Goal: Book appointment/travel/reservation

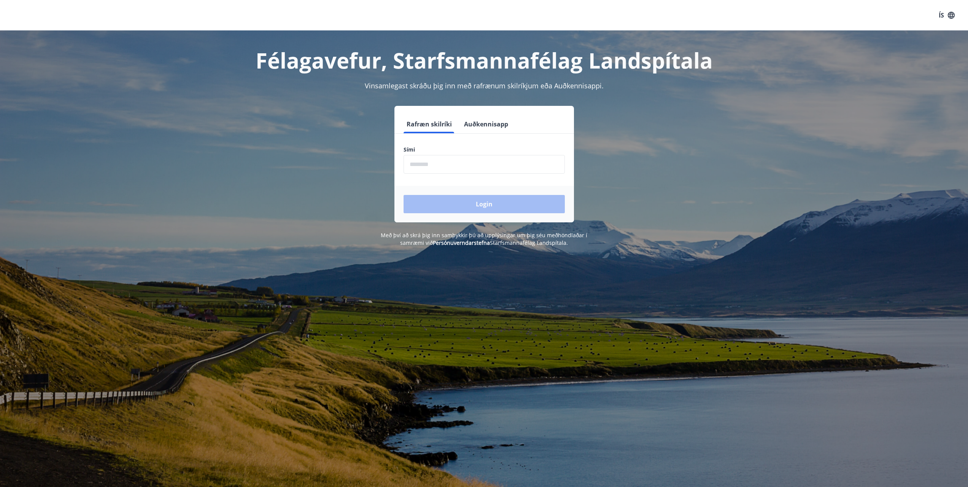
click at [433, 163] on input "phone" at bounding box center [484, 164] width 161 height 19
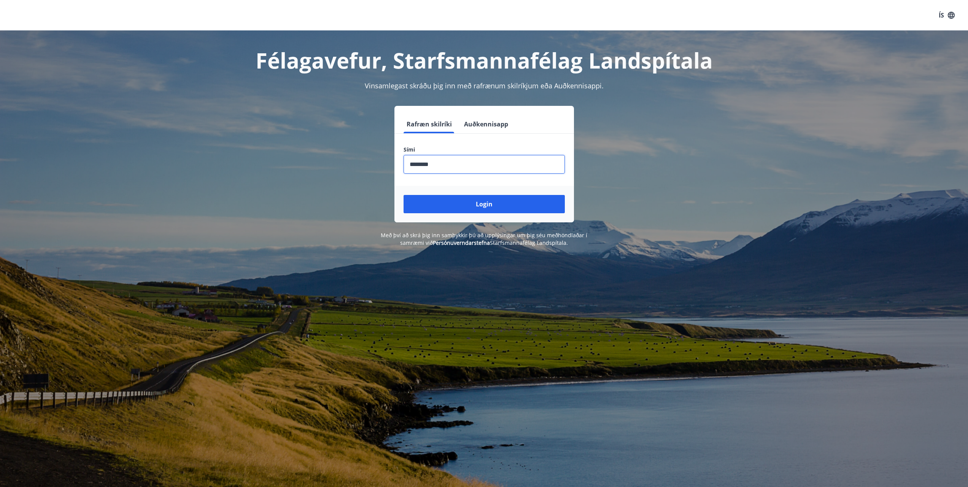
type input "********"
click at [404, 195] on button "Login" at bounding box center [484, 204] width 161 height 18
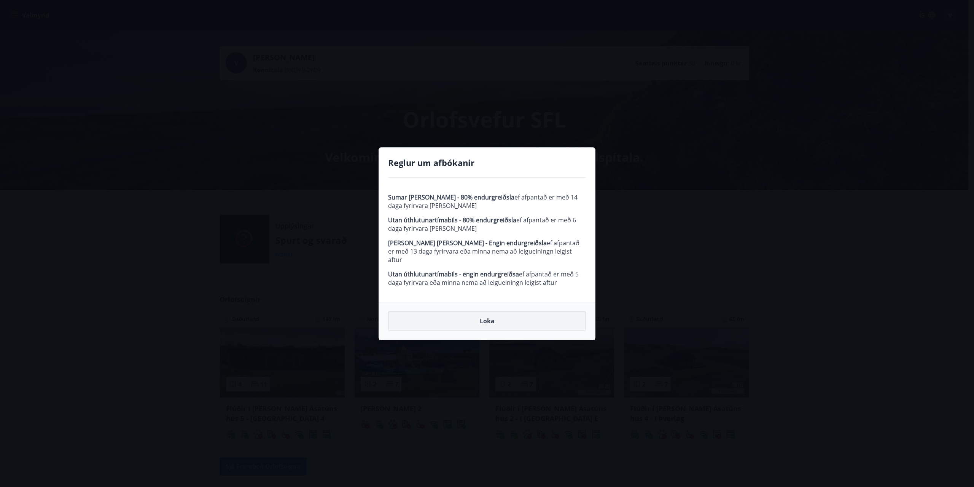
click at [486, 313] on button "Loka" at bounding box center [487, 320] width 198 height 19
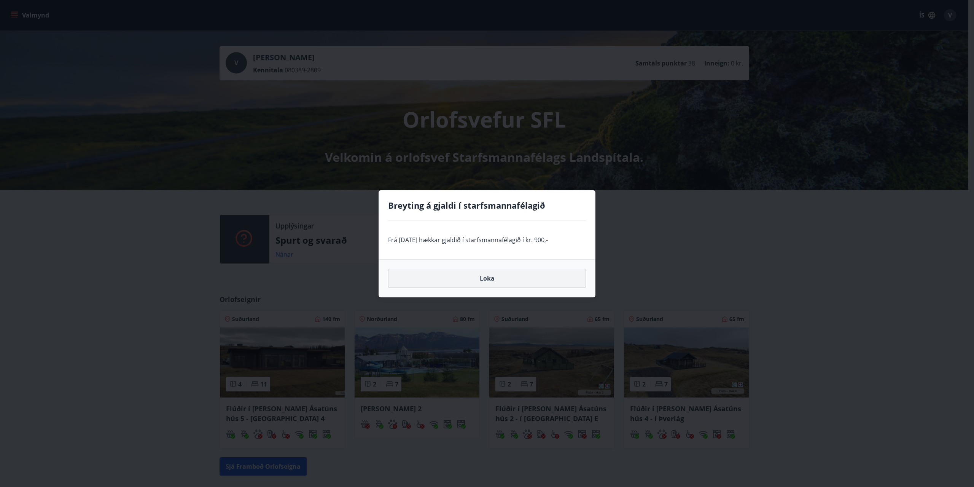
click at [495, 280] on button "Loka" at bounding box center [487, 278] width 198 height 19
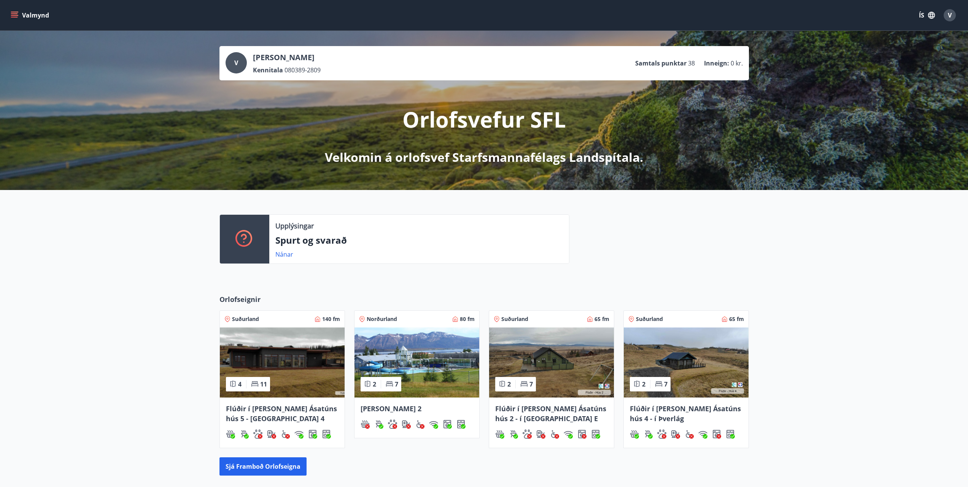
click at [677, 63] on p "Samtals punktar" at bounding box center [660, 63] width 51 height 8
click at [14, 17] on icon "menu" at bounding box center [14, 17] width 7 height 1
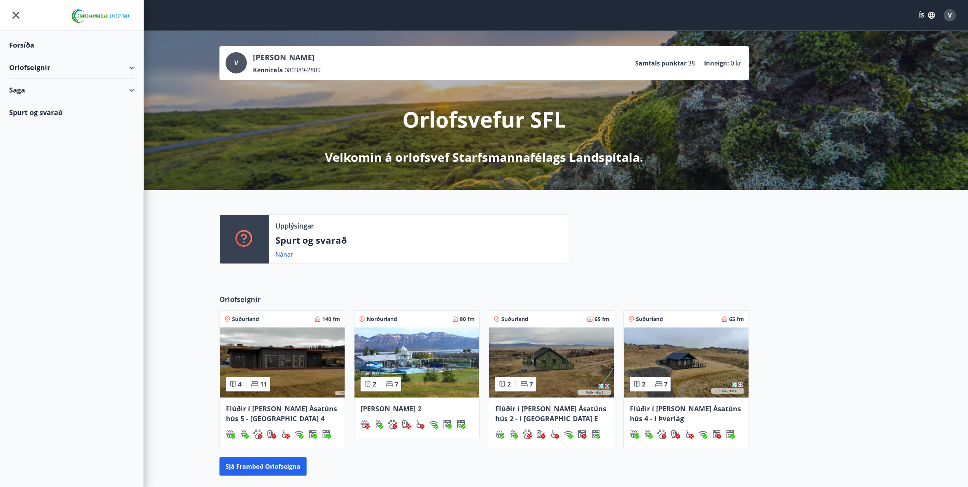
click at [54, 92] on div "Saga" at bounding box center [71, 90] width 125 height 22
click at [30, 139] on div "Punktar" at bounding box center [71, 141] width 113 height 16
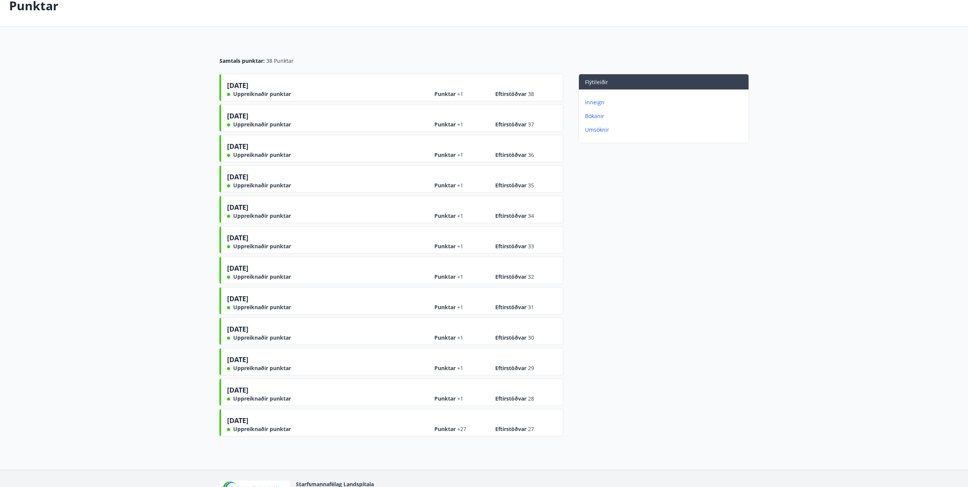
scroll to position [92, 0]
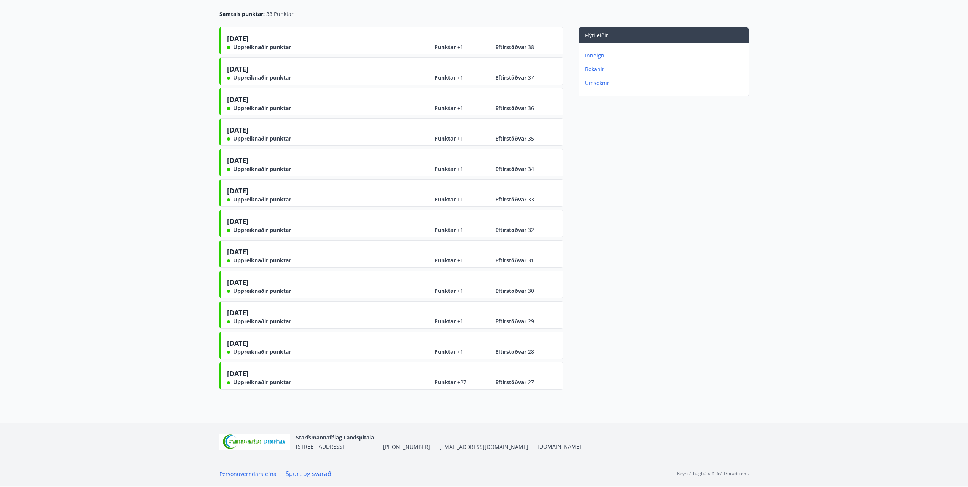
click at [310, 472] on link "Spurt og svarað" at bounding box center [309, 473] width 46 height 8
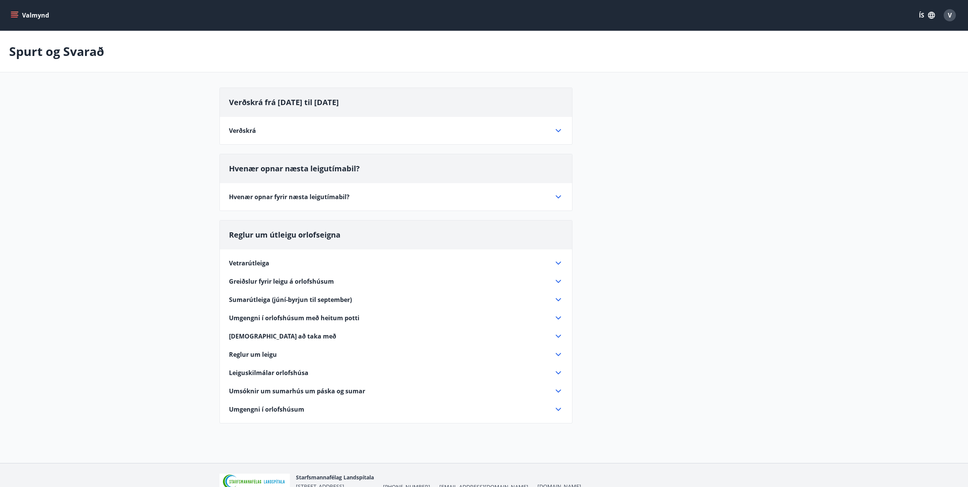
click at [287, 299] on span "Sumarútleiga (júní-byrjun til september)" at bounding box center [290, 299] width 123 height 8
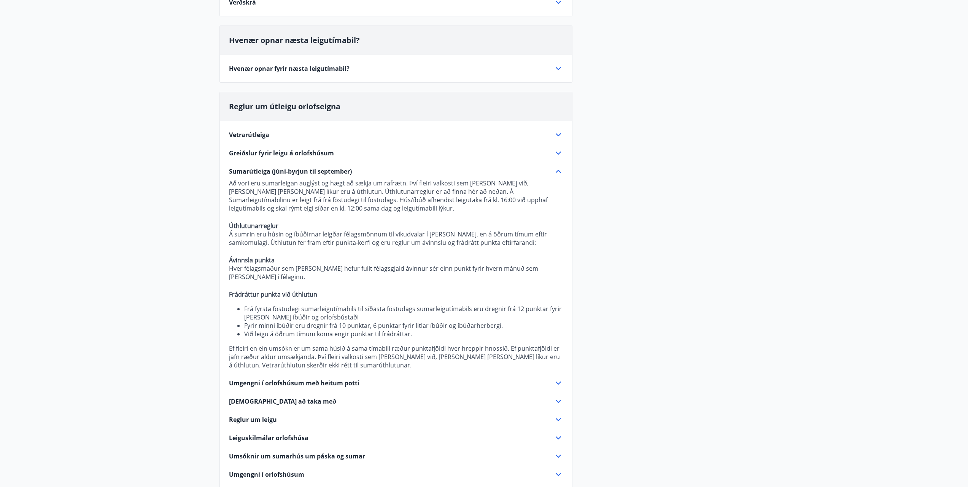
scroll to position [190, 0]
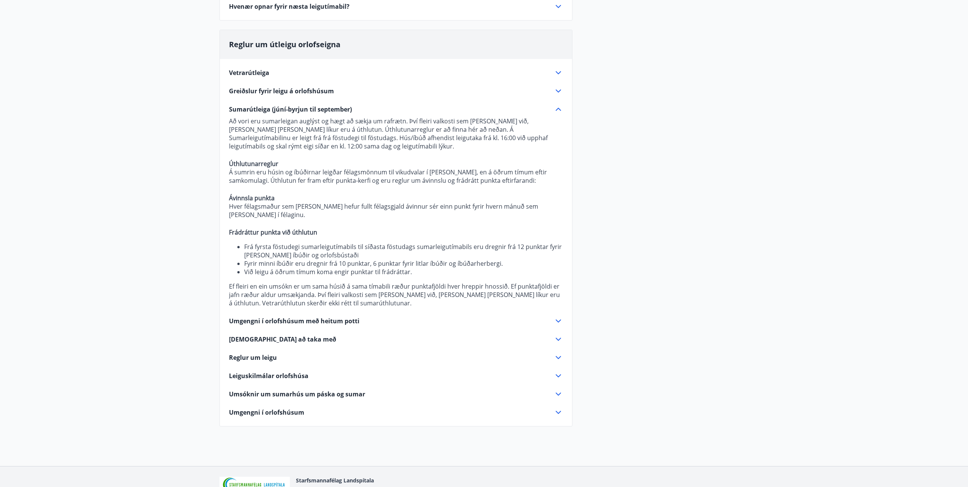
click at [290, 317] on span "Umgengni í orlofshúsum með heitum potti" at bounding box center [294, 321] width 131 height 8
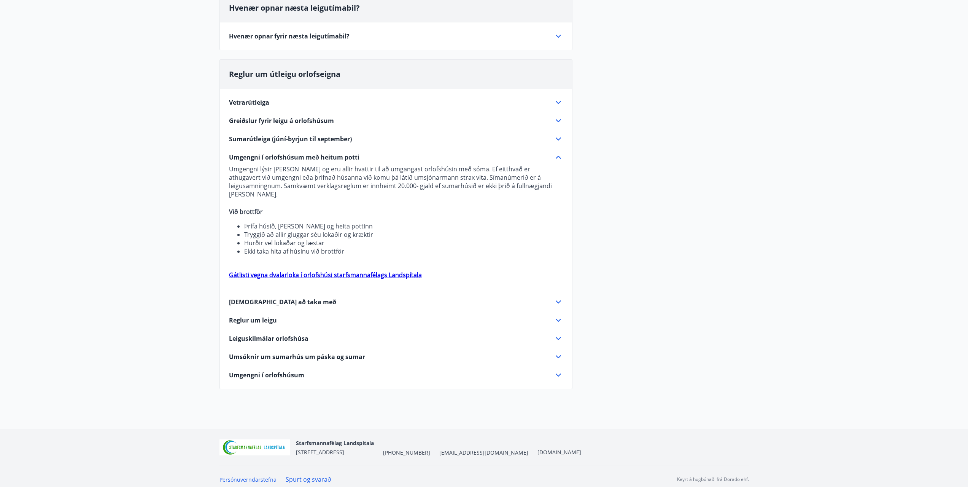
scroll to position [158, 0]
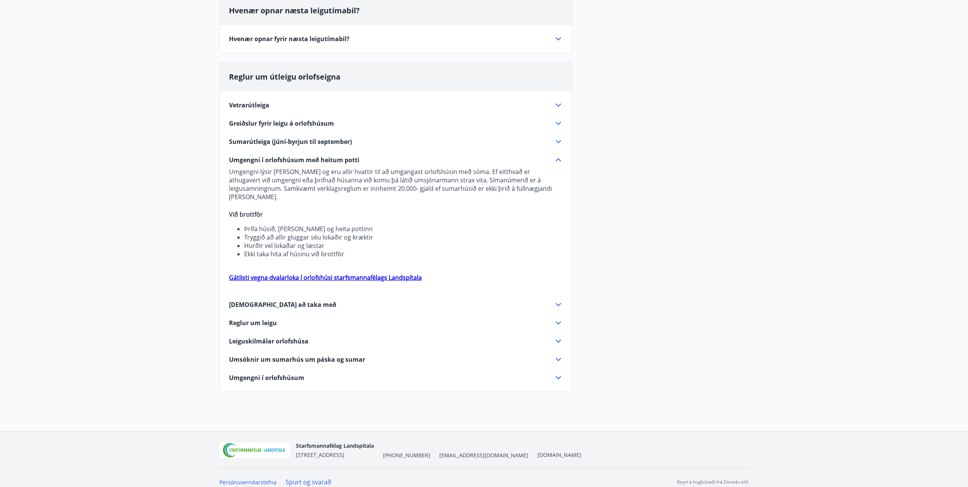
click at [264, 141] on span "Sumarútleiga (júní-byrjun til september)" at bounding box center [290, 141] width 123 height 8
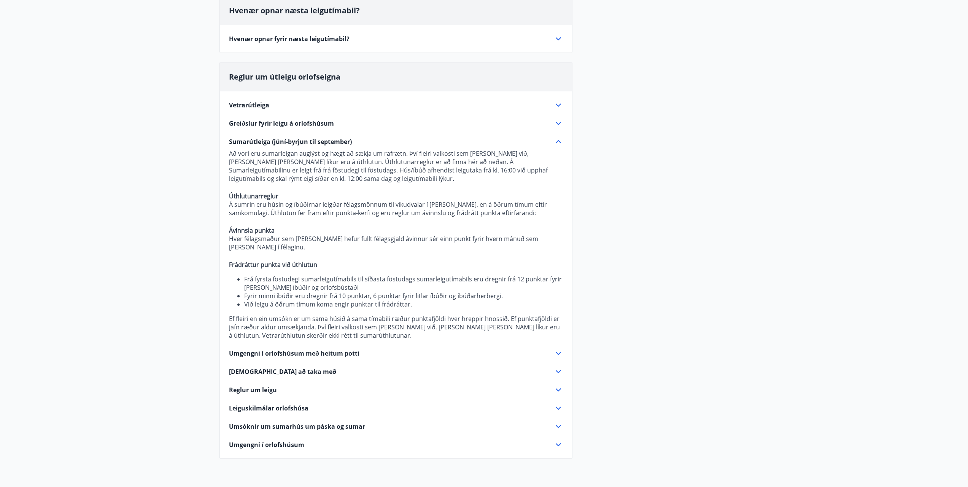
click at [260, 107] on span "Vetrarútleiga" at bounding box center [249, 105] width 40 height 8
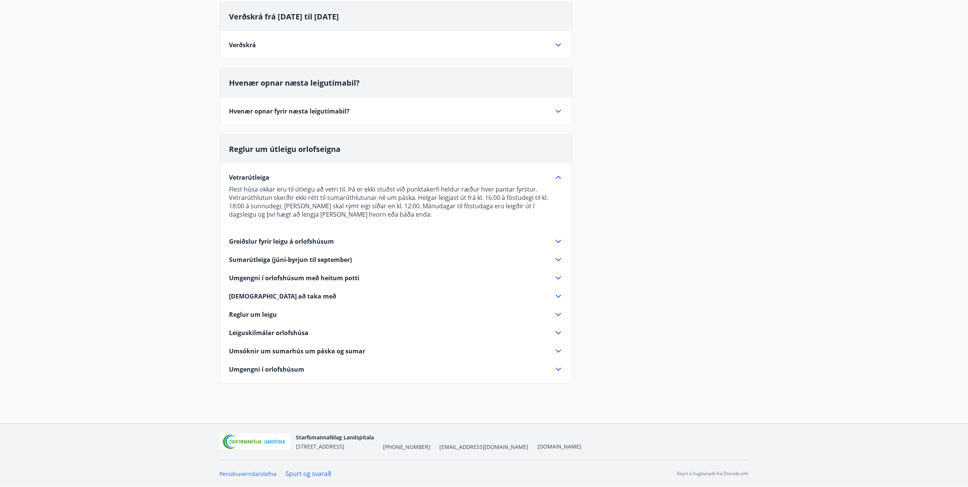
scroll to position [86, 0]
click at [285, 278] on span "Umgengni í orlofshúsum með heitum potti" at bounding box center [294, 278] width 131 height 8
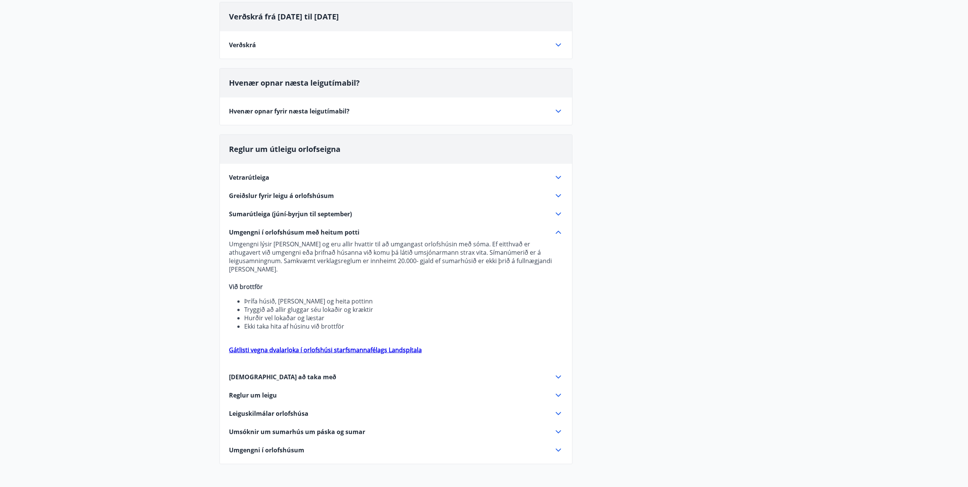
click at [287, 373] on span "[DEMOGRAPHIC_DATA] að taka með" at bounding box center [282, 377] width 107 height 8
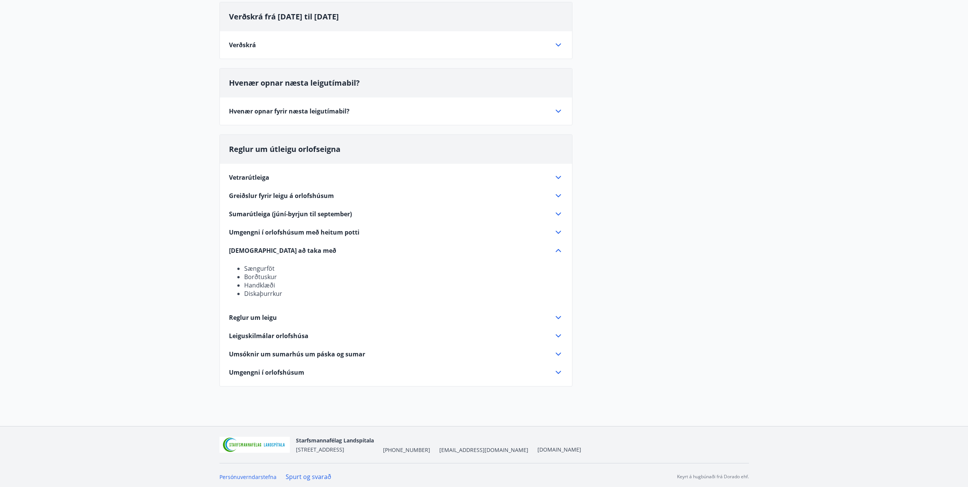
click at [256, 318] on span "Reglur um leigu" at bounding box center [253, 317] width 48 height 8
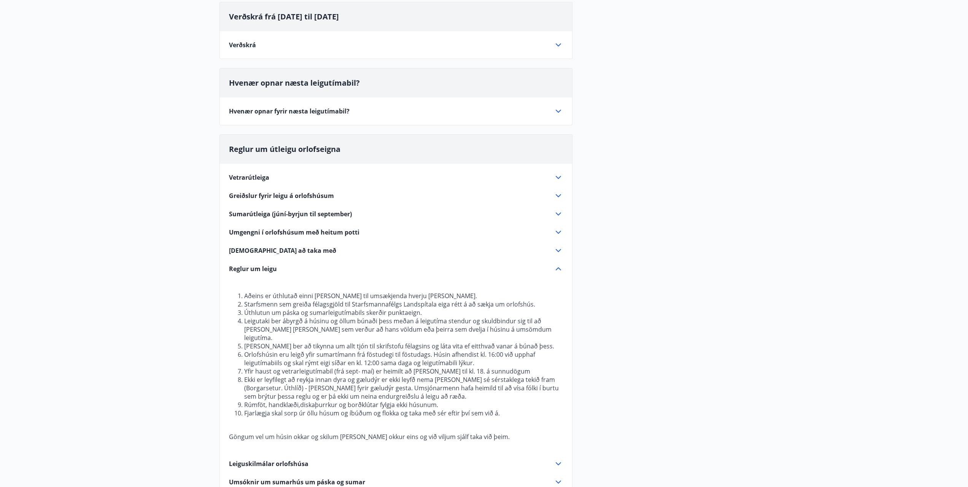
click at [253, 270] on span "Reglur um leigu" at bounding box center [253, 268] width 48 height 8
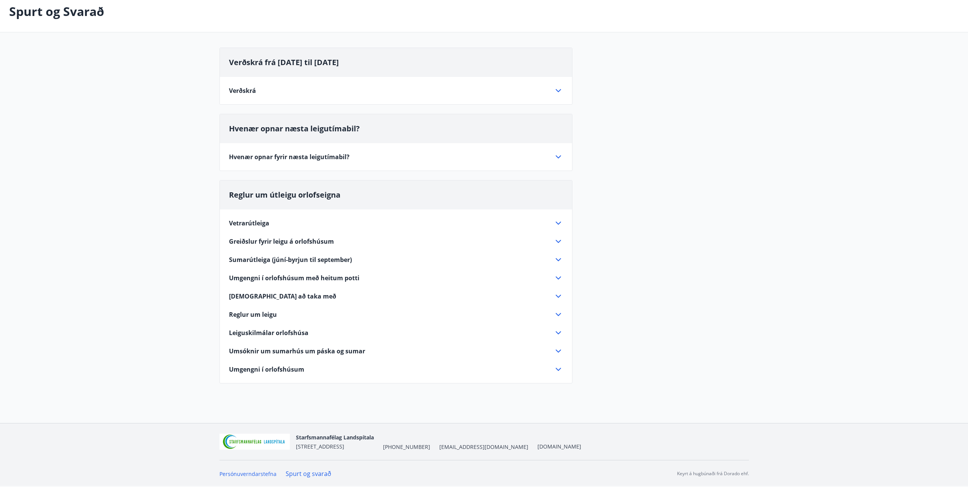
scroll to position [0, 0]
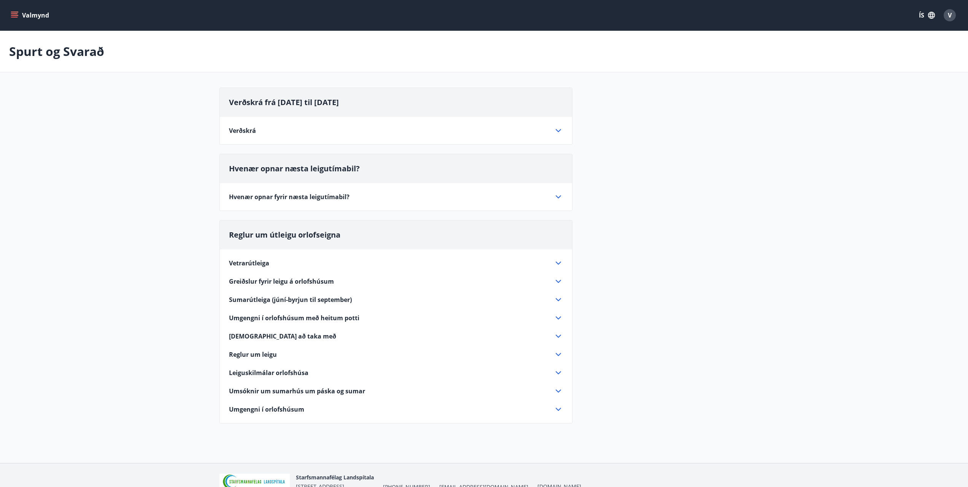
click at [270, 130] on div "Verðskrá" at bounding box center [391, 130] width 325 height 8
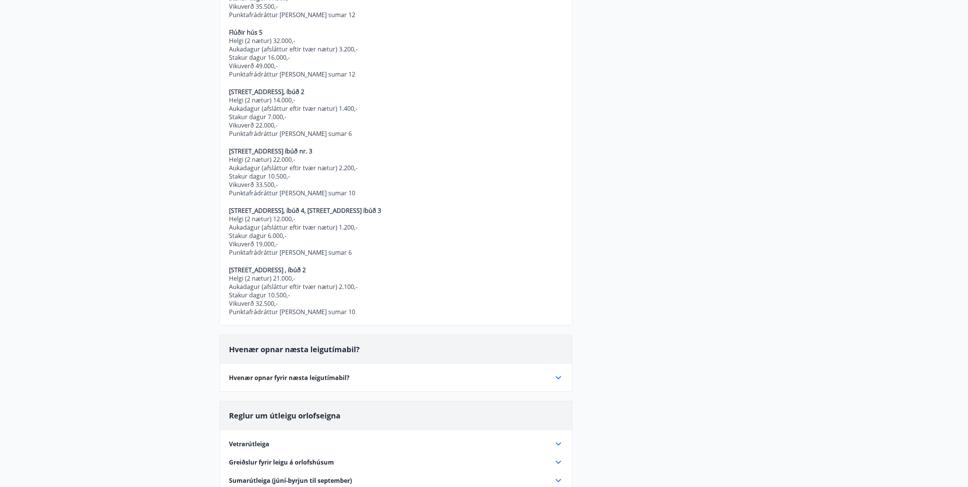
scroll to position [38, 0]
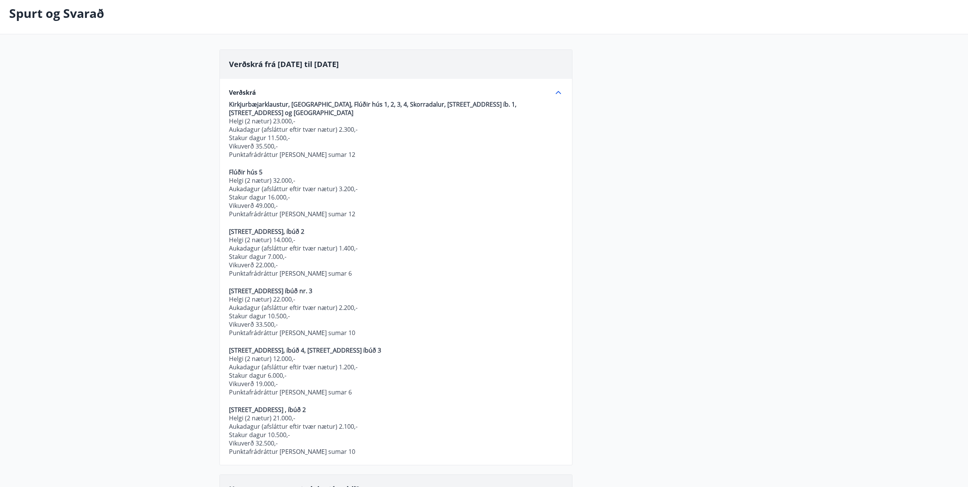
click at [265, 64] on span "Verðskrá frá [DATE] til [DATE]" at bounding box center [284, 64] width 110 height 10
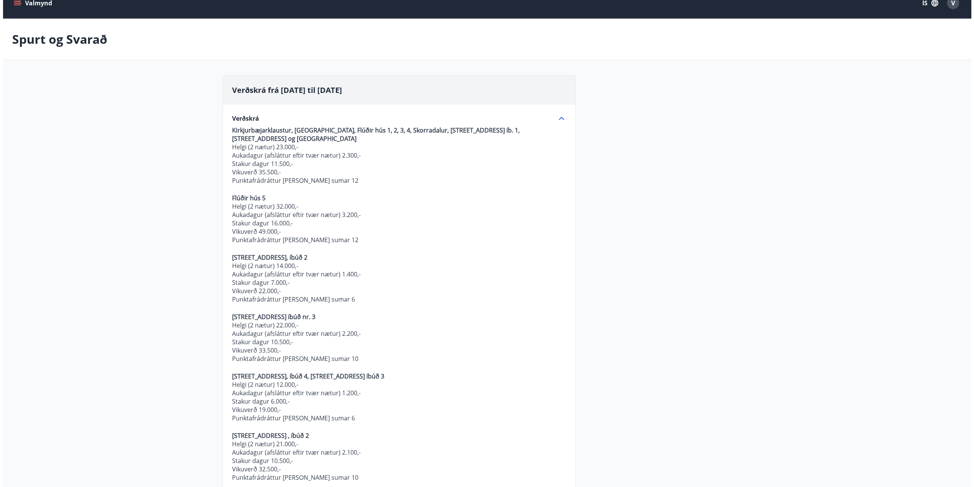
scroll to position [0, 0]
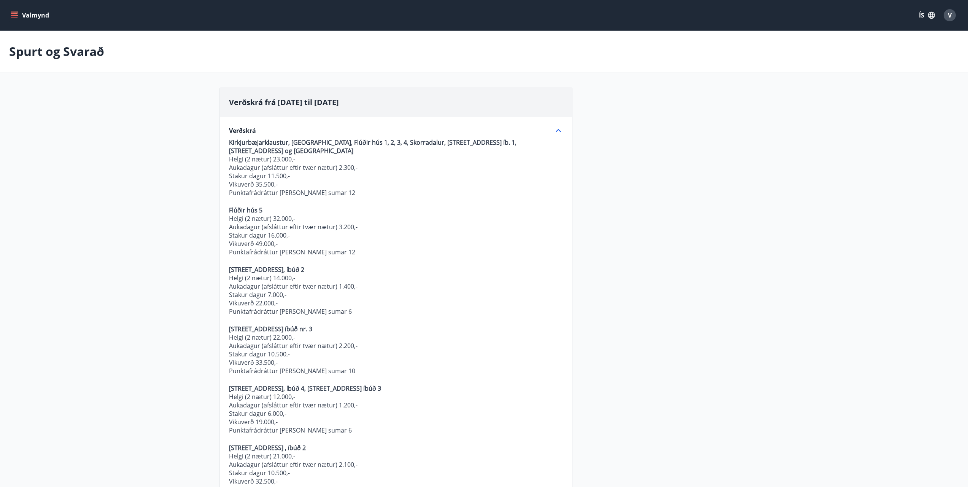
click at [20, 10] on button "Valmynd" at bounding box center [30, 15] width 43 height 14
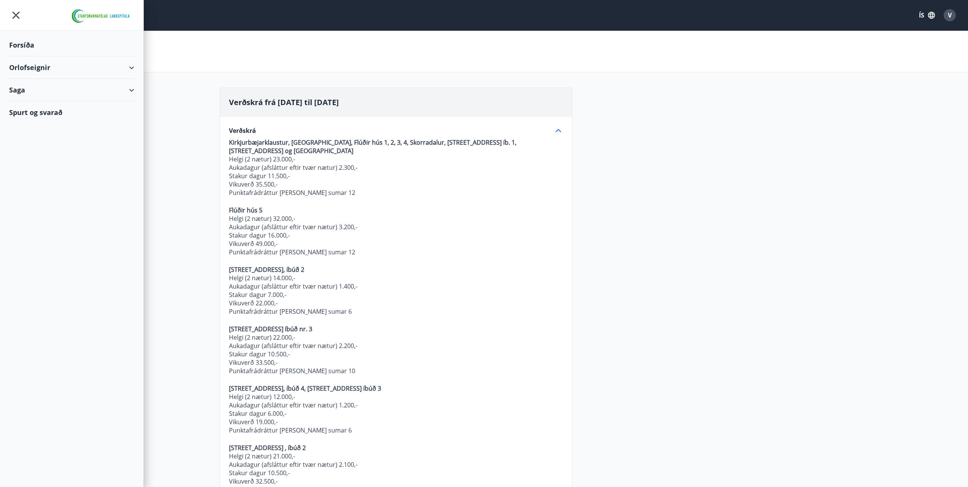
click at [44, 72] on div "Orlofseignir" at bounding box center [71, 67] width 125 height 22
click at [39, 85] on div "Framboð" at bounding box center [71, 87] width 113 height 16
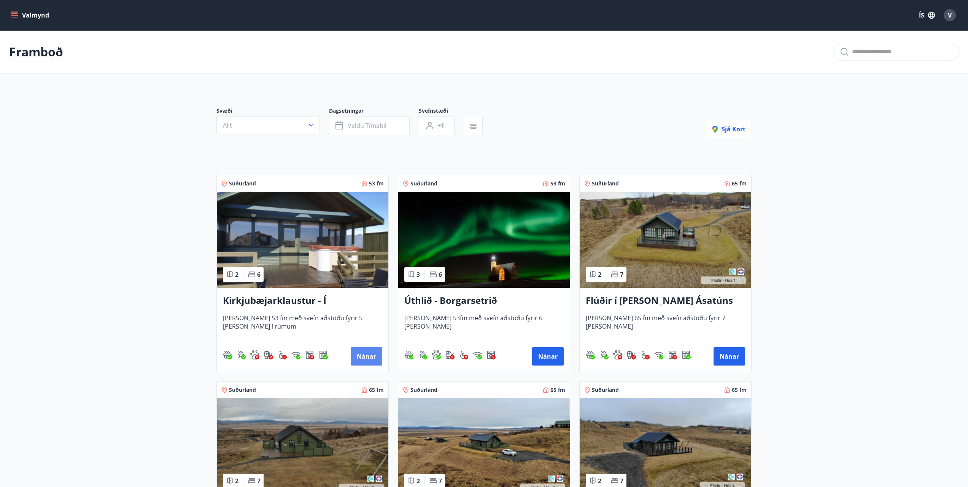
click at [367, 354] on button "Nánar" at bounding box center [367, 356] width 32 height 18
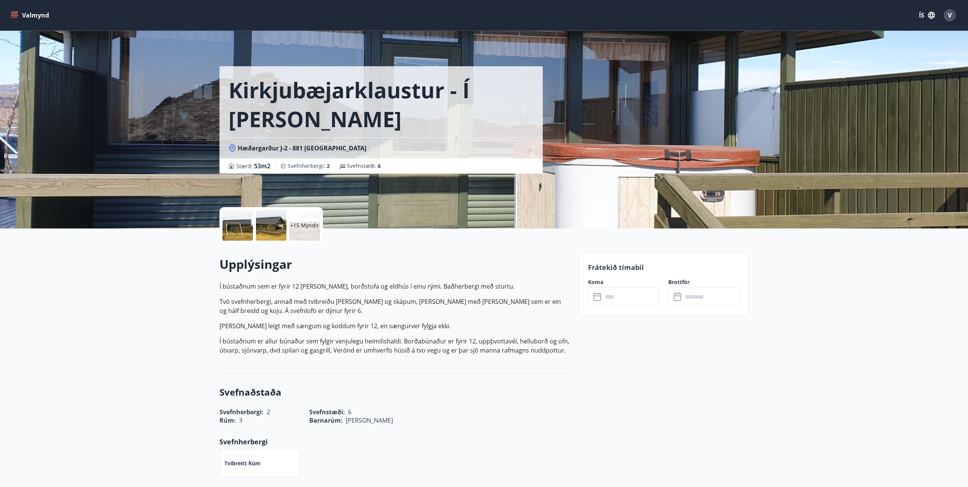
click at [231, 224] on div at bounding box center [238, 225] width 30 height 30
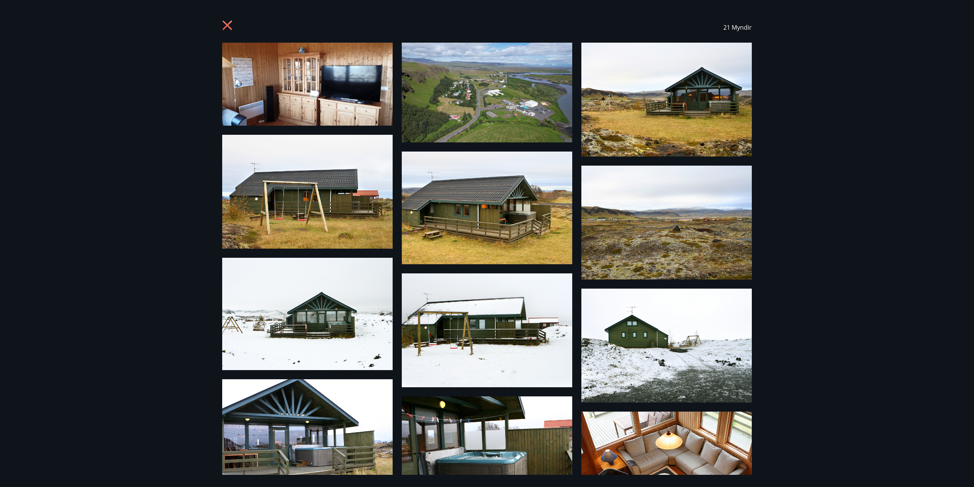
click at [228, 27] on icon at bounding box center [228, 26] width 12 height 12
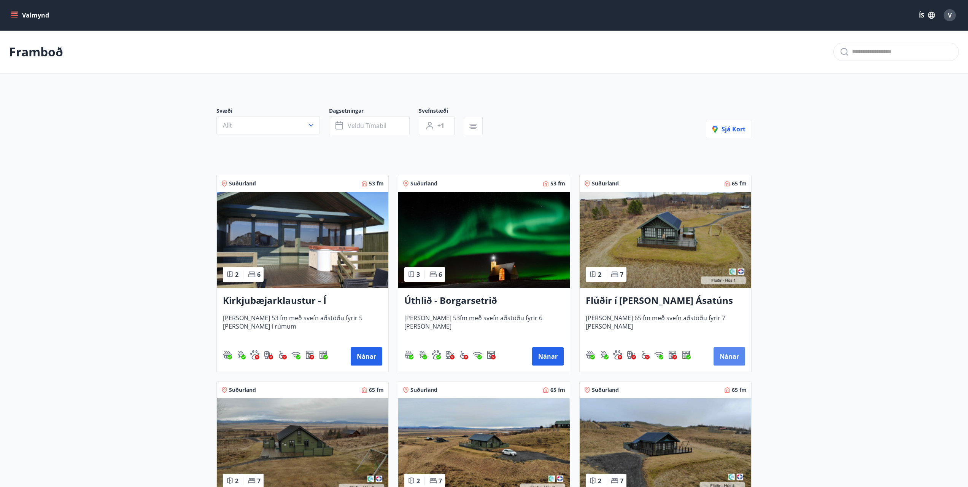
click at [729, 354] on button "Nánar" at bounding box center [730, 356] width 32 height 18
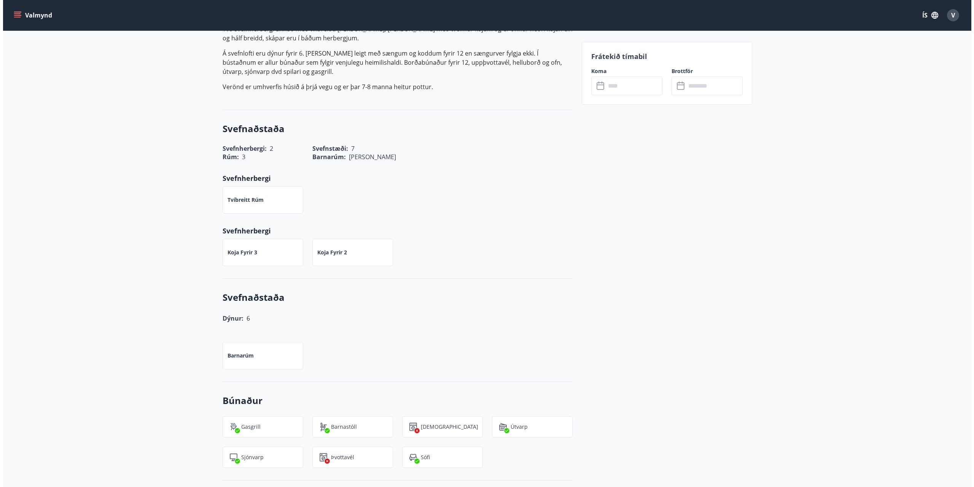
scroll to position [6, 0]
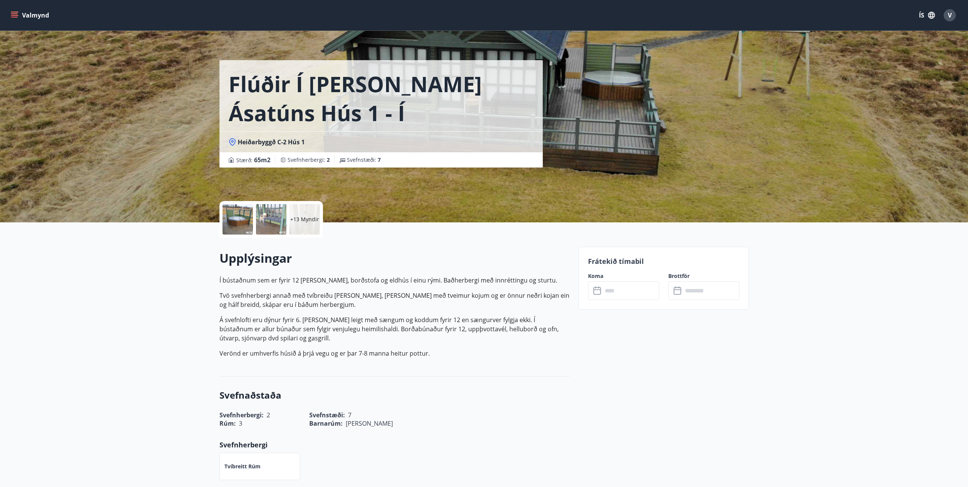
click at [239, 223] on div at bounding box center [238, 219] width 30 height 30
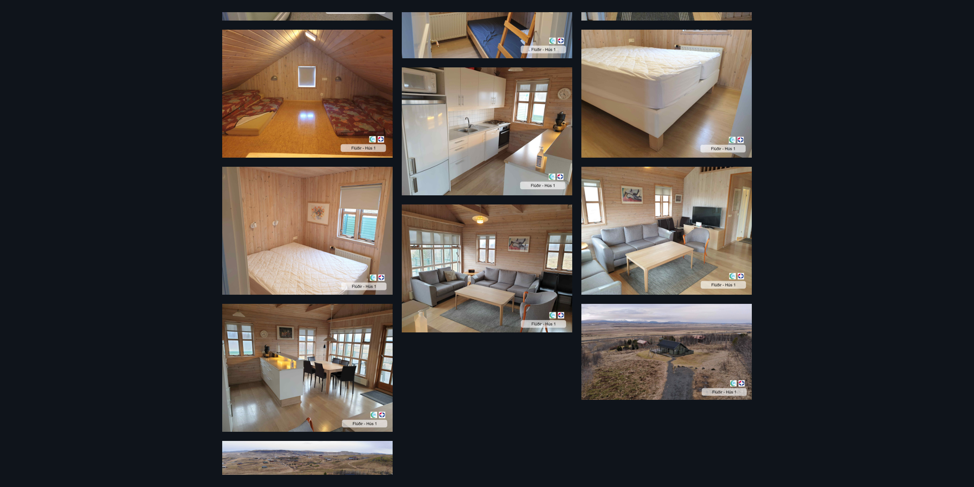
scroll to position [687, 0]
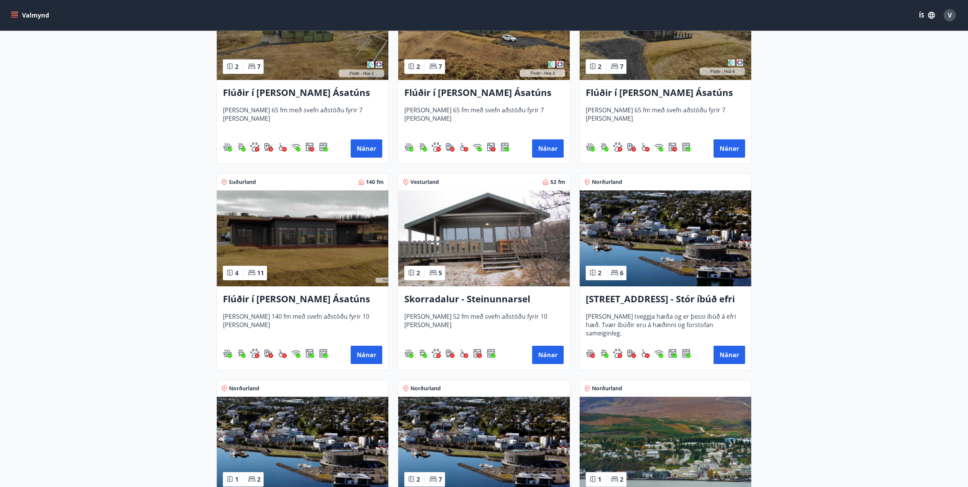
scroll to position [419, 0]
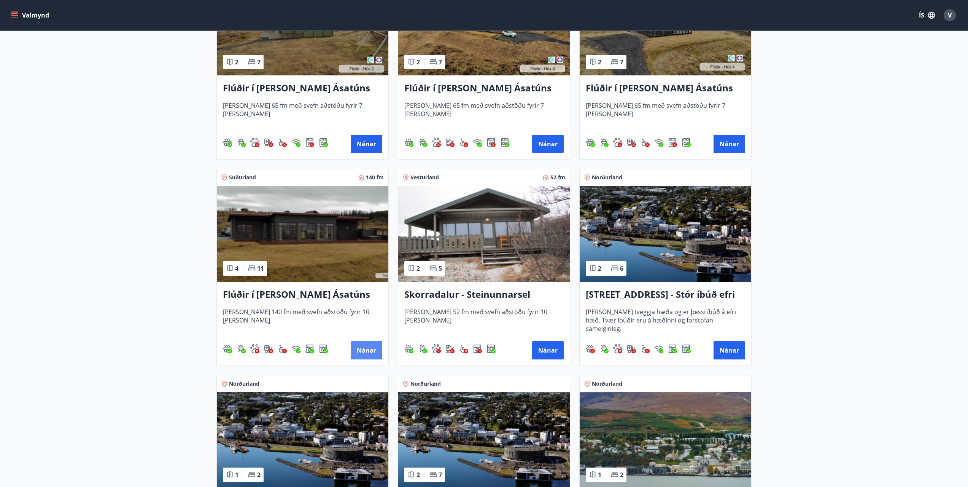
click at [370, 350] on button "Nánar" at bounding box center [367, 350] width 32 height 18
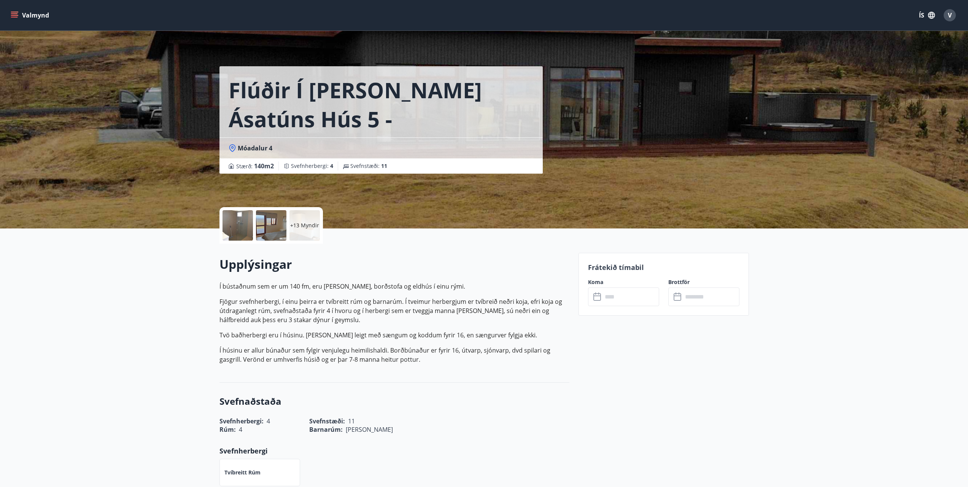
click at [240, 224] on div at bounding box center [238, 225] width 30 height 30
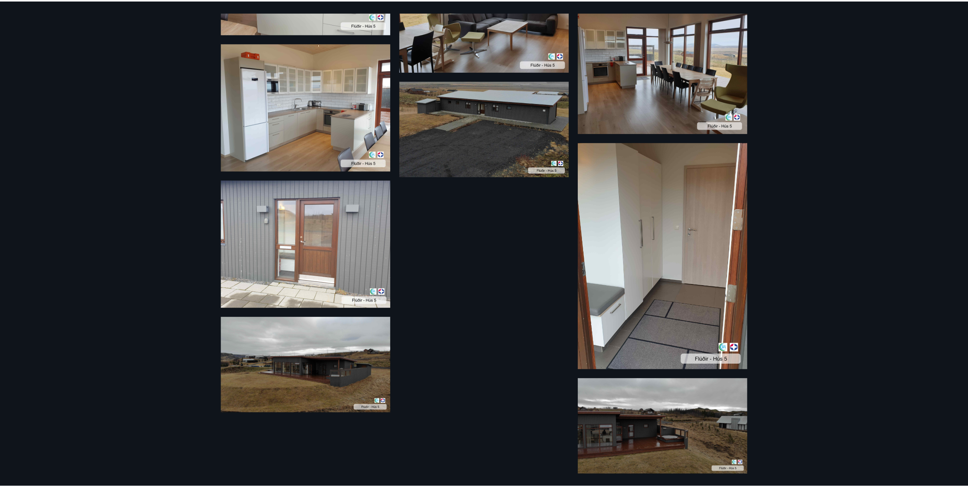
scroll to position [649, 0]
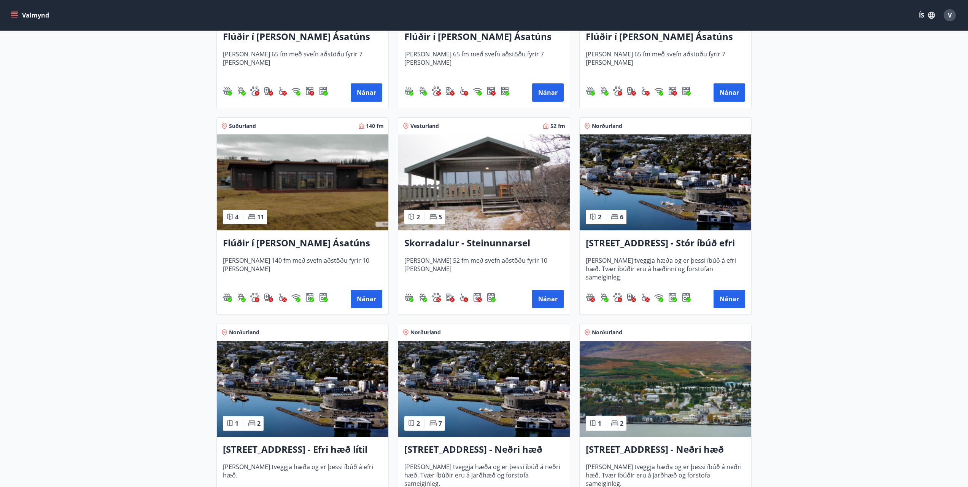
scroll to position [457, 0]
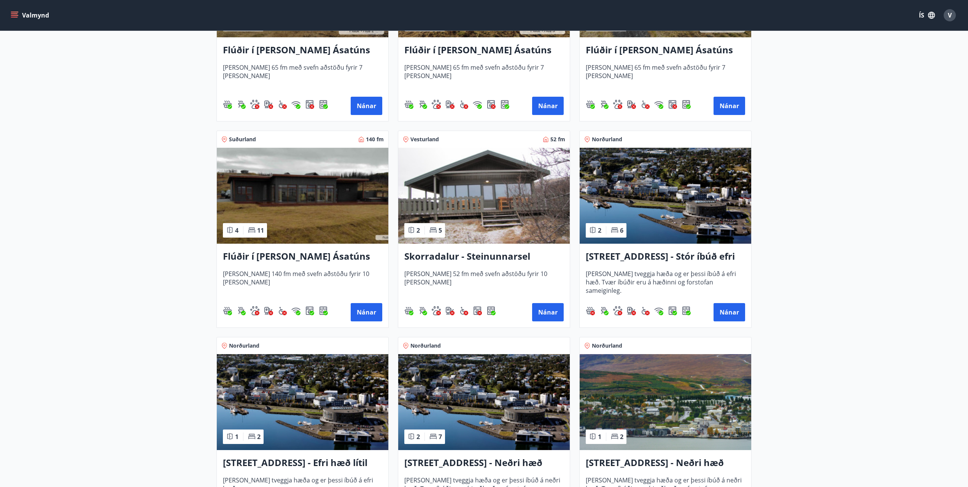
click at [470, 196] on img at bounding box center [484, 196] width 172 height 96
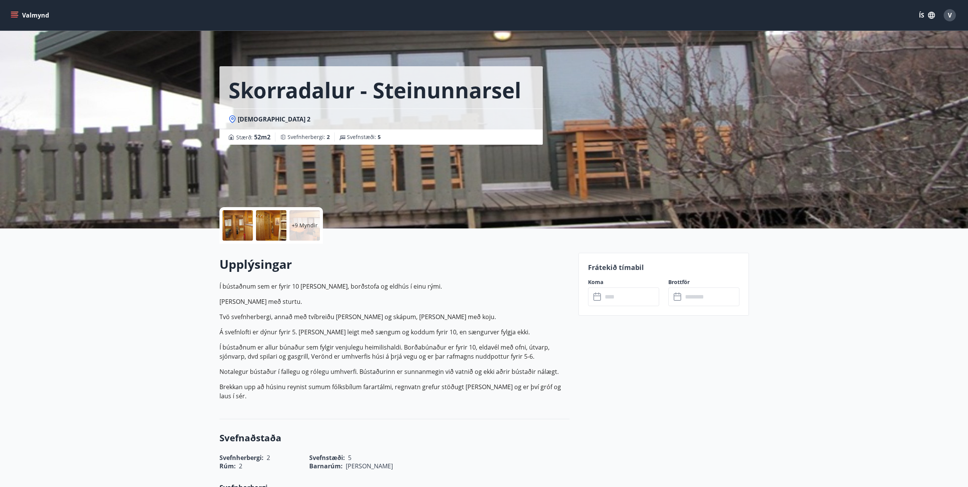
click at [226, 218] on div at bounding box center [238, 225] width 30 height 30
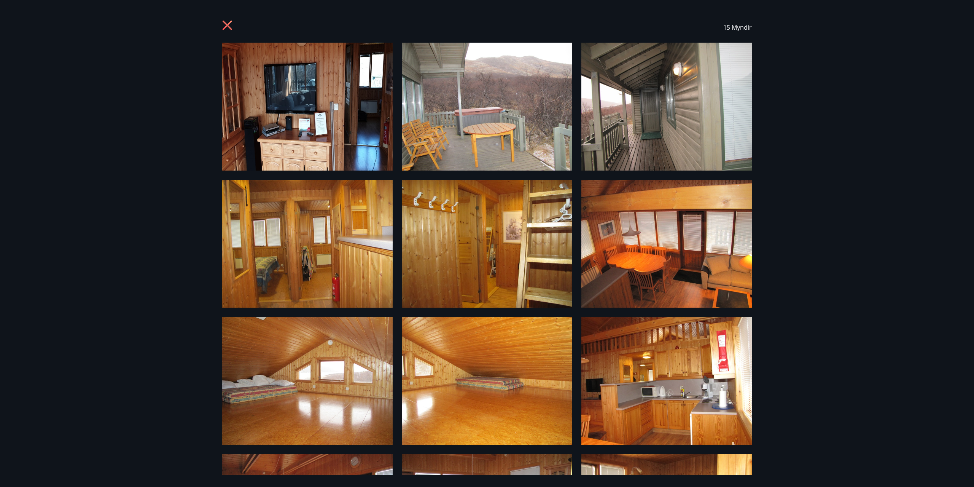
click at [227, 25] on icon at bounding box center [227, 25] width 2 height 2
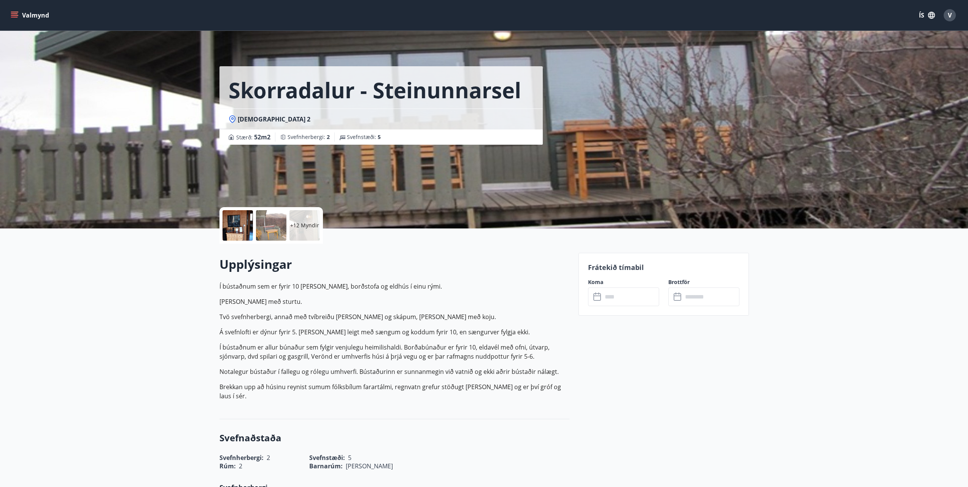
click at [27, 14] on button "Valmynd" at bounding box center [30, 15] width 43 height 14
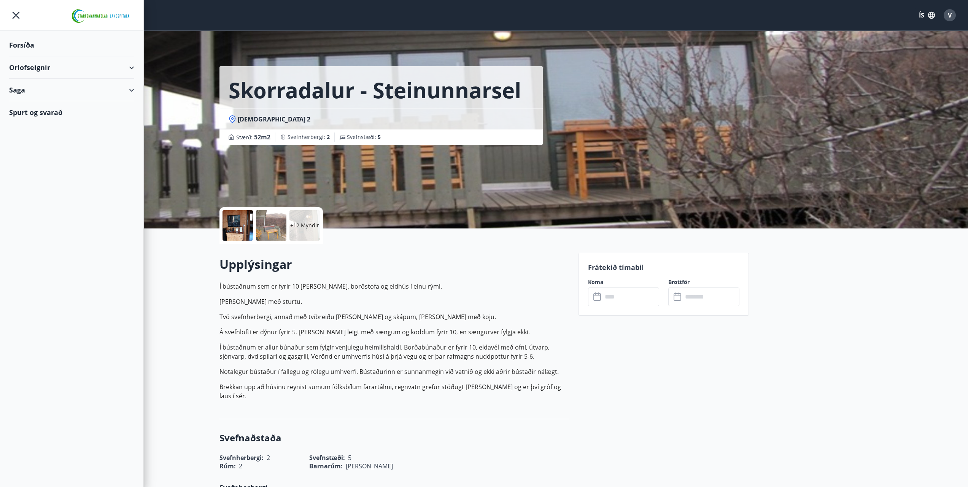
click at [20, 20] on icon "menu" at bounding box center [16, 15] width 14 height 14
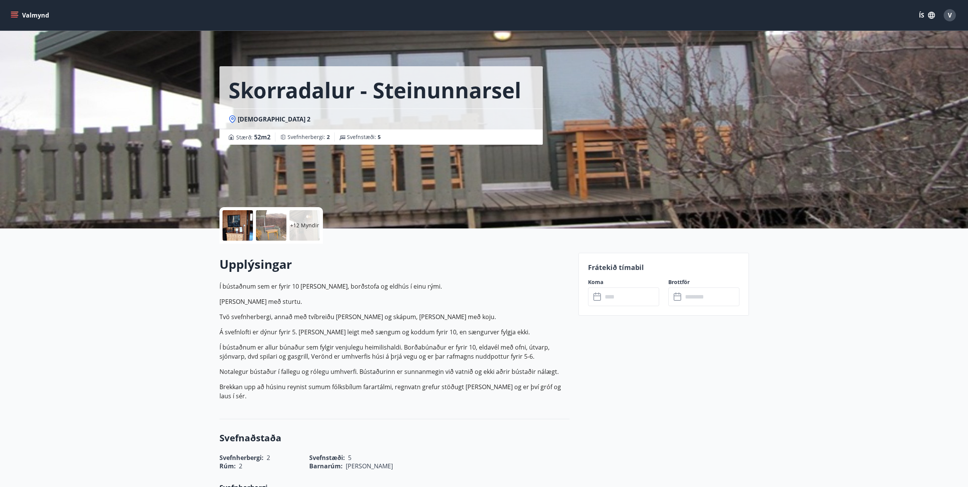
click at [36, 14] on button "Valmynd" at bounding box center [30, 15] width 43 height 14
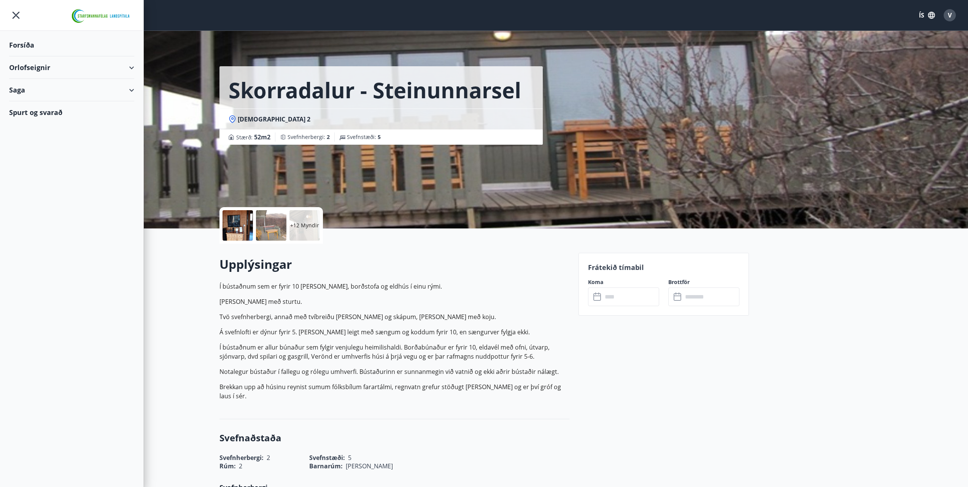
click at [19, 91] on div "Saga" at bounding box center [71, 90] width 125 height 22
click at [40, 157] on div "Inneign" at bounding box center [71, 157] width 113 height 16
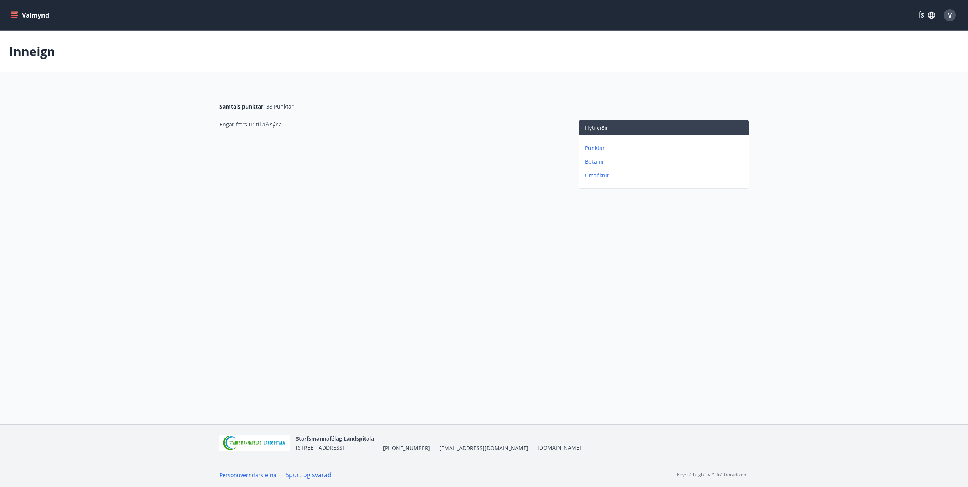
click at [593, 177] on p "Umsóknir" at bounding box center [665, 176] width 161 height 8
click at [24, 14] on button "Valmynd" at bounding box center [30, 15] width 43 height 14
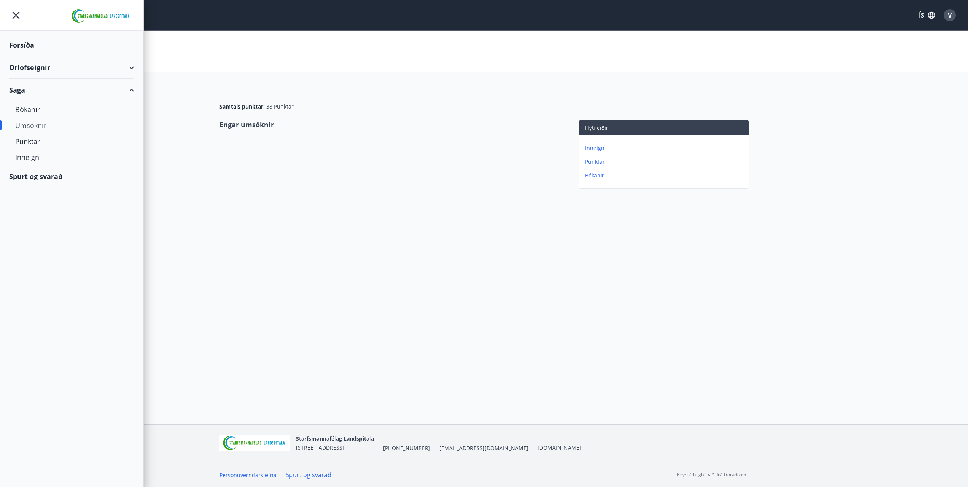
click at [33, 69] on div "Orlofseignir" at bounding box center [71, 67] width 125 height 22
click at [38, 102] on div "Bókunardagatal" at bounding box center [71, 103] width 113 height 16
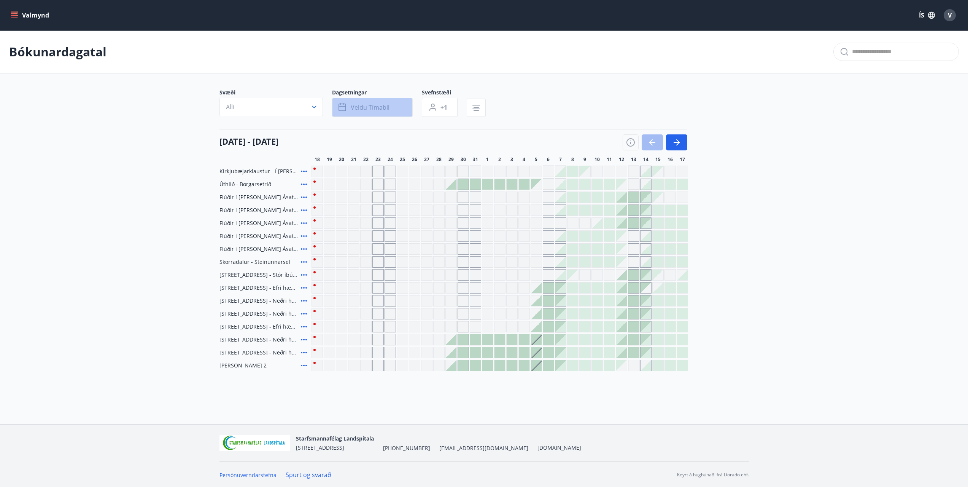
click at [351, 105] on span "Veldu tímabil" at bounding box center [370, 107] width 39 height 8
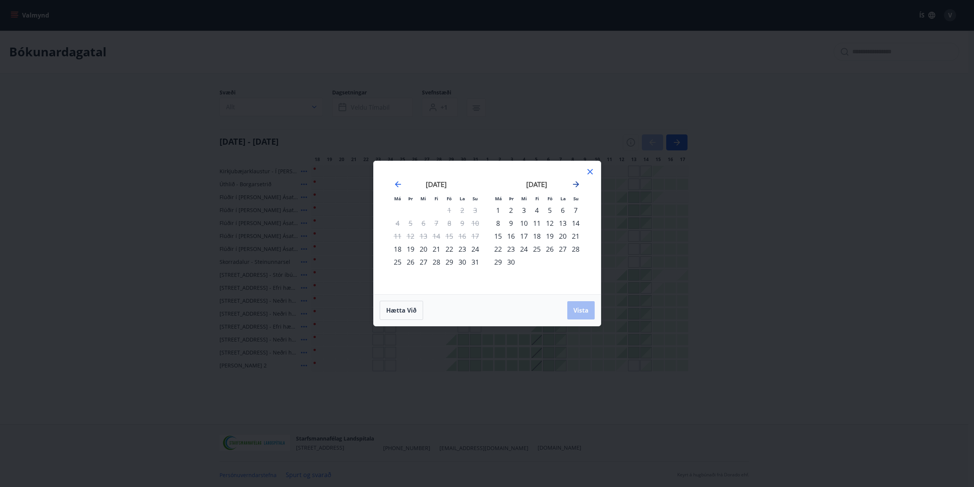
click at [575, 186] on icon "Move forward to switch to the next month." at bounding box center [576, 184] width 9 height 9
click at [499, 263] on div "27" at bounding box center [498, 261] width 13 height 13
click at [527, 260] on div "29" at bounding box center [524, 261] width 13 height 13
click at [576, 186] on icon "Move forward to switch to the next month." at bounding box center [576, 184] width 6 height 6
click at [576, 236] on div "16" at bounding box center [575, 235] width 13 height 13
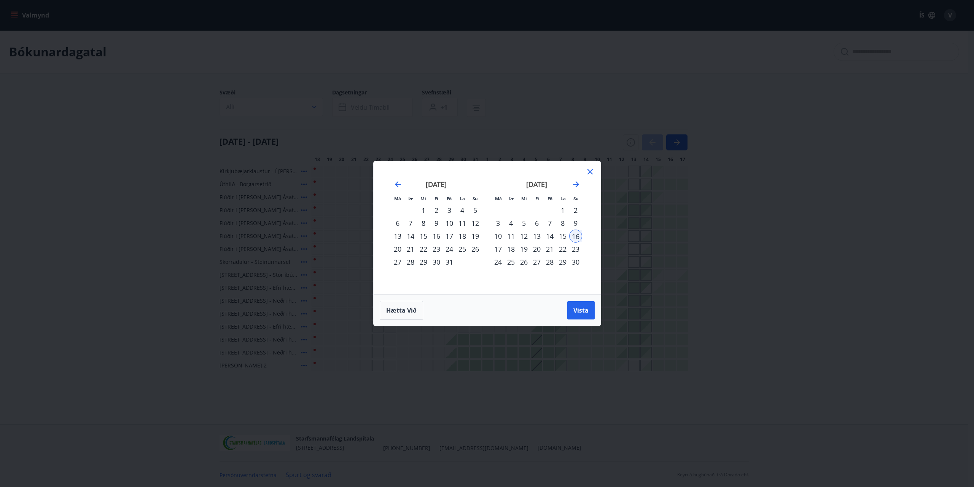
click at [397, 258] on div "27" at bounding box center [397, 261] width 13 height 13
click at [580, 237] on div "16" at bounding box center [575, 235] width 13 height 13
click at [584, 310] on span "Vista" at bounding box center [580, 310] width 15 height 8
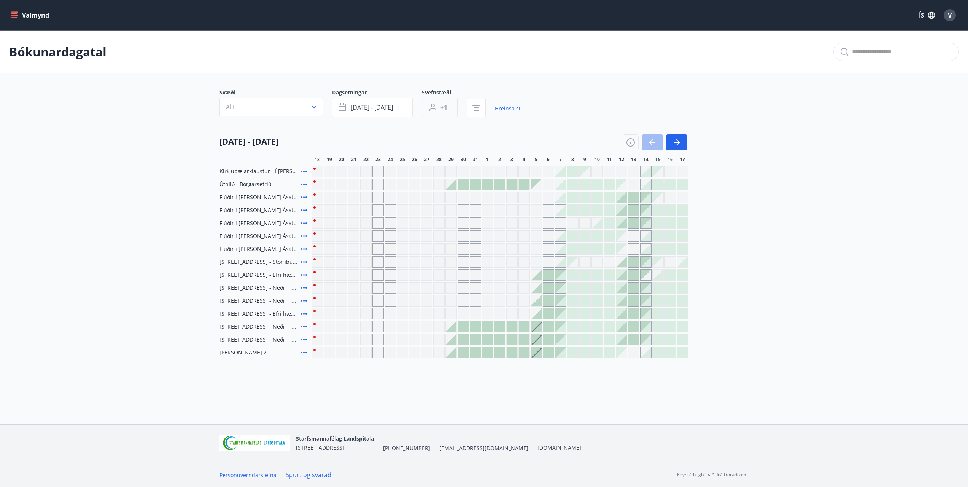
click at [433, 108] on icon "button" at bounding box center [433, 109] width 7 height 3
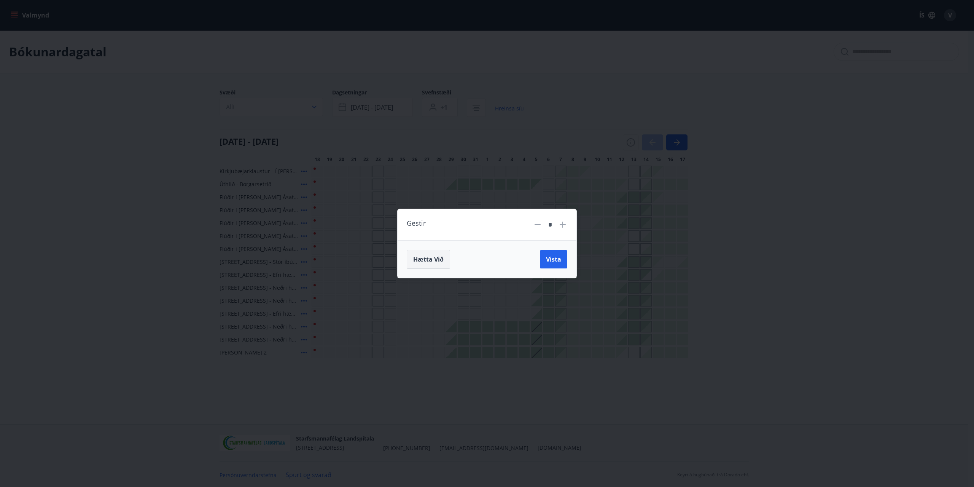
click at [435, 257] on span "Hætta við" at bounding box center [428, 259] width 30 height 8
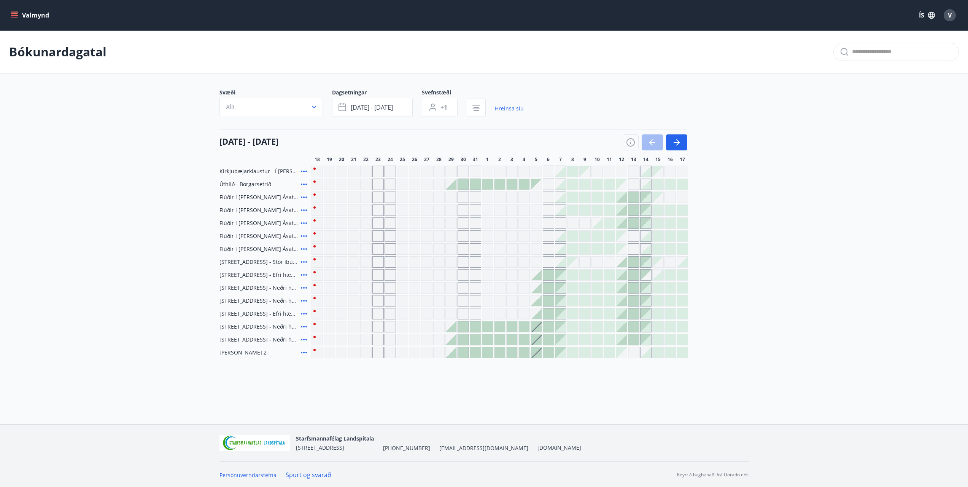
click at [312, 108] on icon "button" at bounding box center [315, 107] width 8 height 8
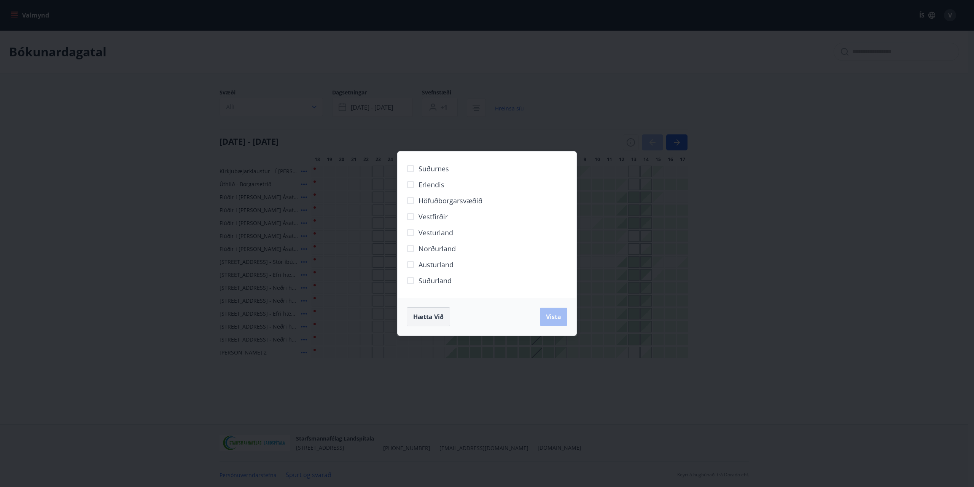
click at [430, 317] on span "Hætta við" at bounding box center [428, 316] width 30 height 8
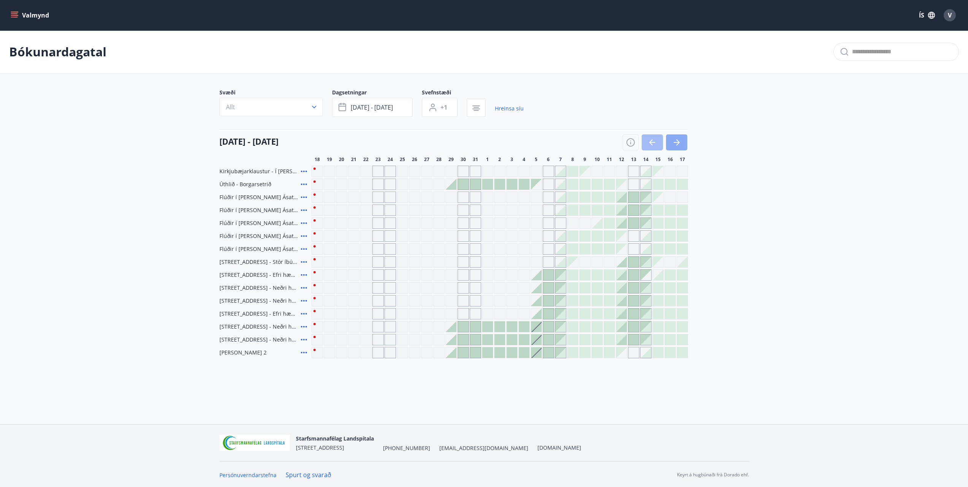
click at [681, 146] on icon "button" at bounding box center [676, 142] width 9 height 9
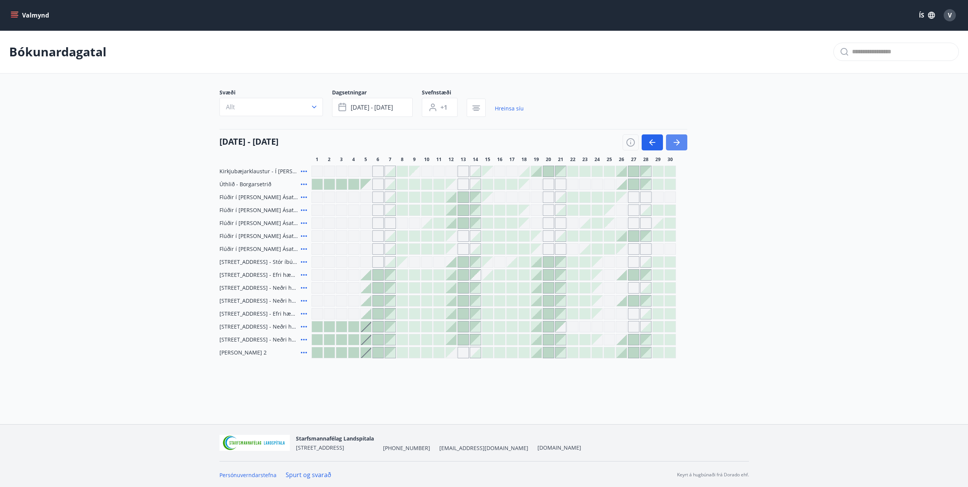
click at [676, 144] on icon "button" at bounding box center [676, 142] width 9 height 9
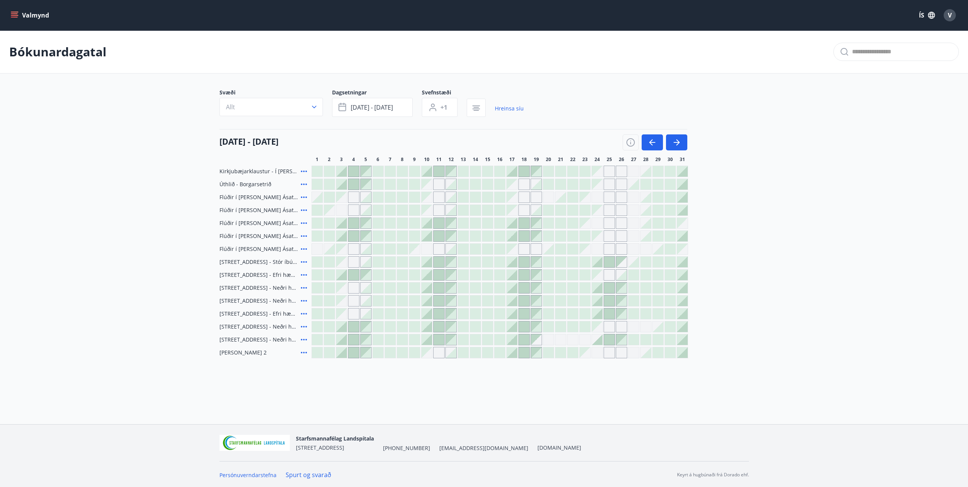
click at [682, 172] on div at bounding box center [682, 171] width 11 height 11
click at [686, 176] on div at bounding box center [682, 171] width 11 height 11
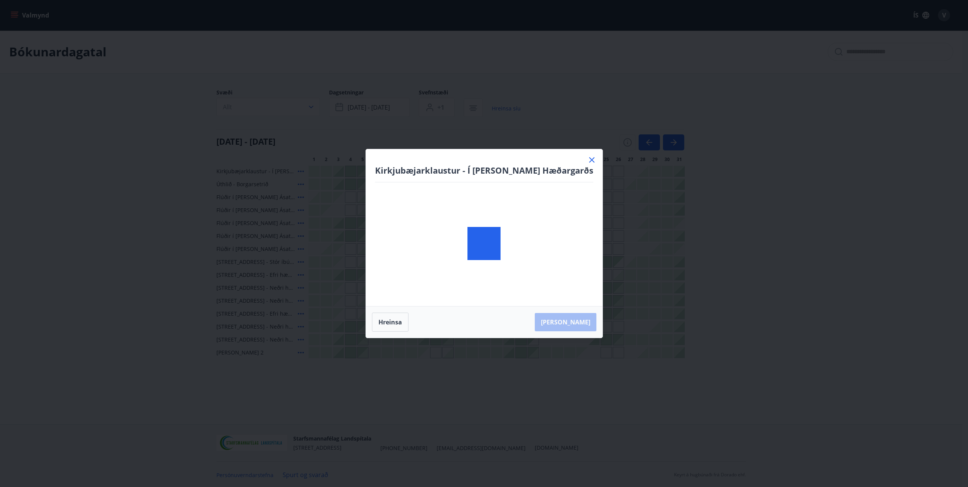
click at [533, 171] on body "Valmynd ÍS V Bókunardagatal Svæði Allt Dagsetningar [DATE] - [DATE] Svefnstæði …" at bounding box center [484, 243] width 968 height 487
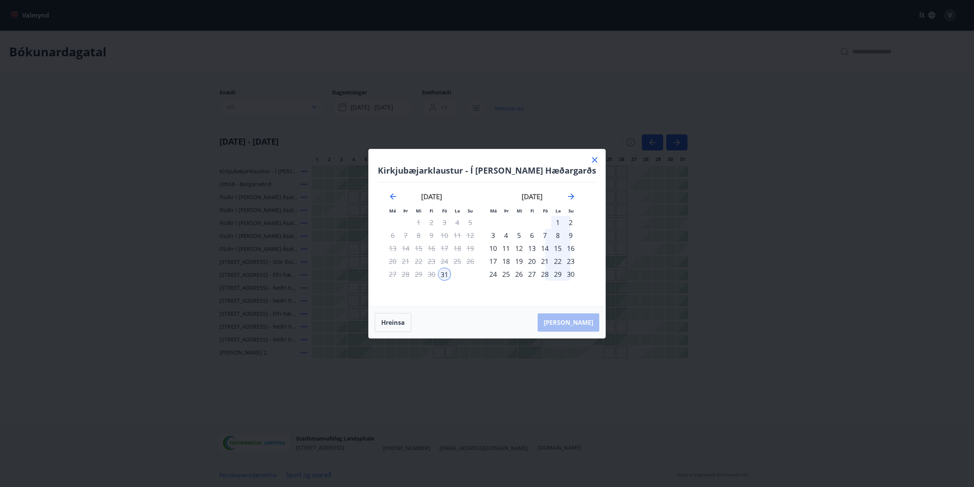
click at [590, 161] on icon at bounding box center [594, 159] width 9 height 9
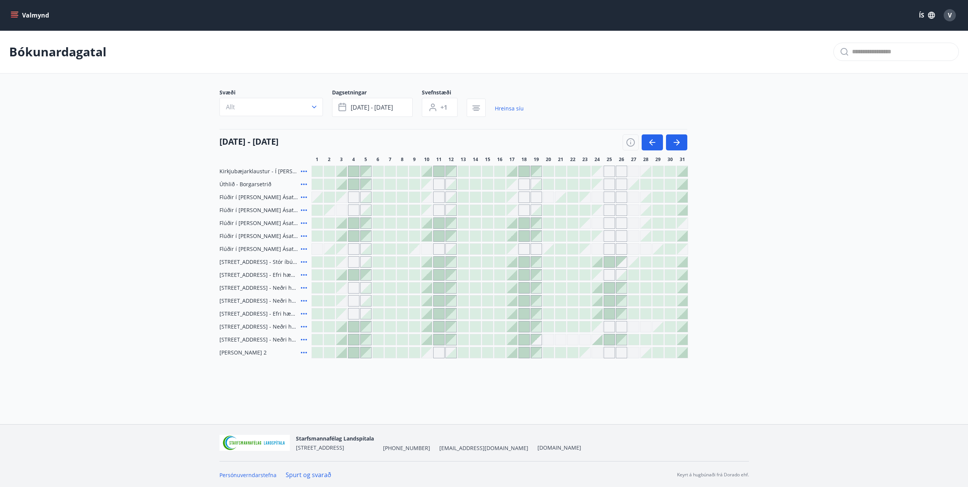
click at [526, 248] on div "Gráir dagar eru ekki bókanlegir" at bounding box center [524, 248] width 11 height 11
click at [730, 226] on div "Kirkjubæjarklaustur - Í [PERSON_NAME] Hæðargarðs Úthlið - Borgarsetrið Flúðir í…" at bounding box center [485, 262] width 530 height 193
click at [677, 142] on icon "button" at bounding box center [677, 142] width 6 height 1
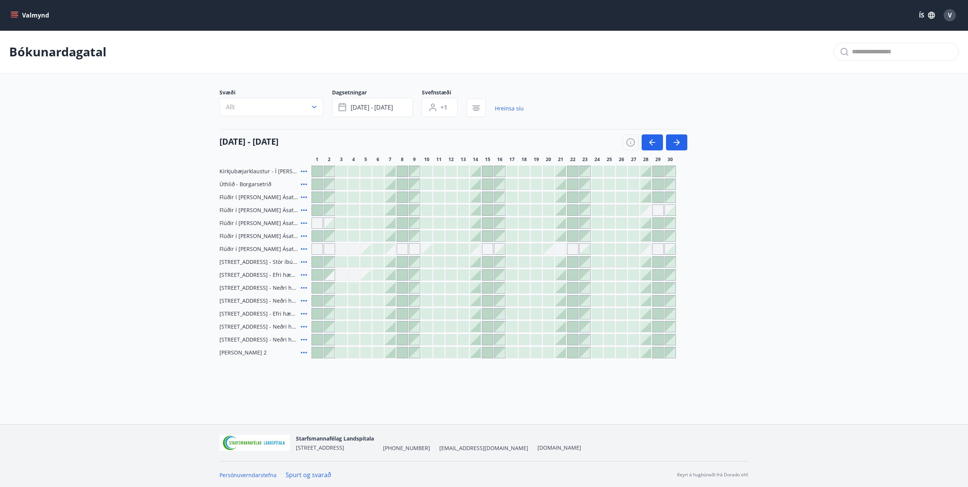
click at [301, 249] on icon at bounding box center [304, 249] width 6 height 2
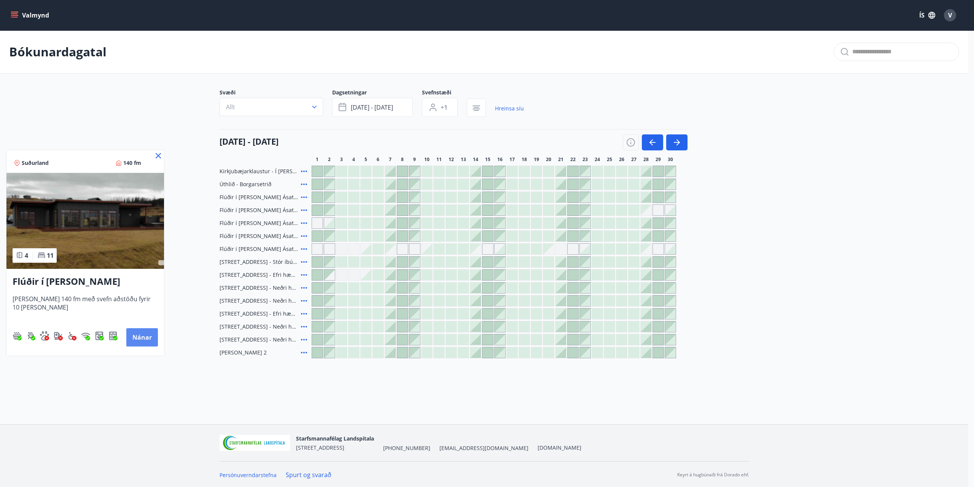
click at [139, 337] on button "Nánar" at bounding box center [142, 337] width 32 height 18
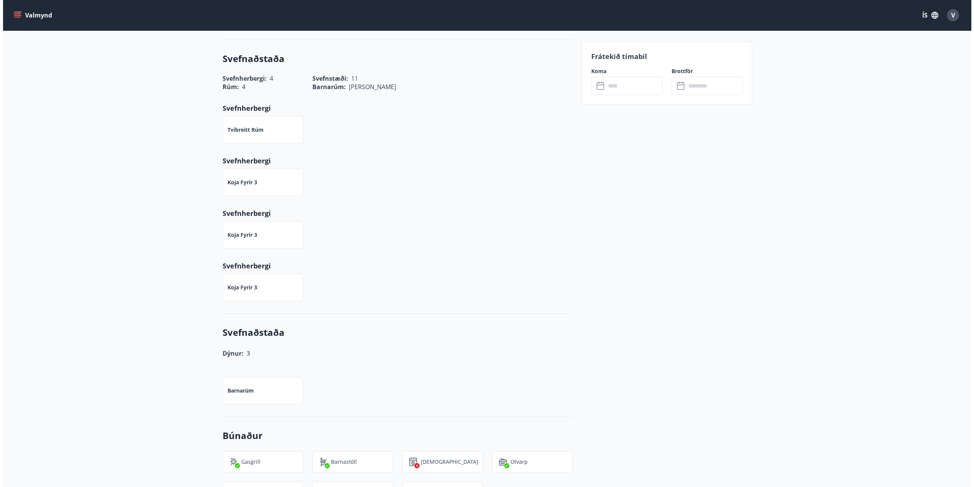
scroll to position [38, 0]
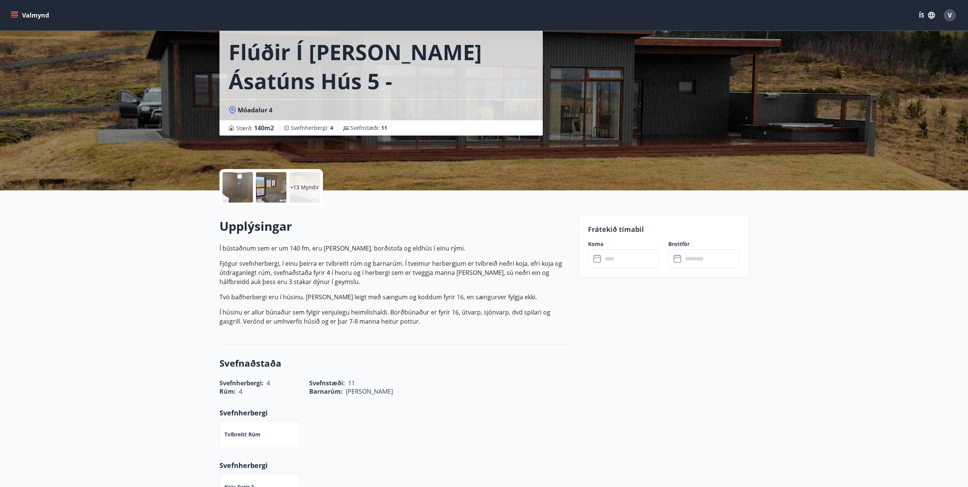
click at [236, 188] on div at bounding box center [238, 187] width 30 height 30
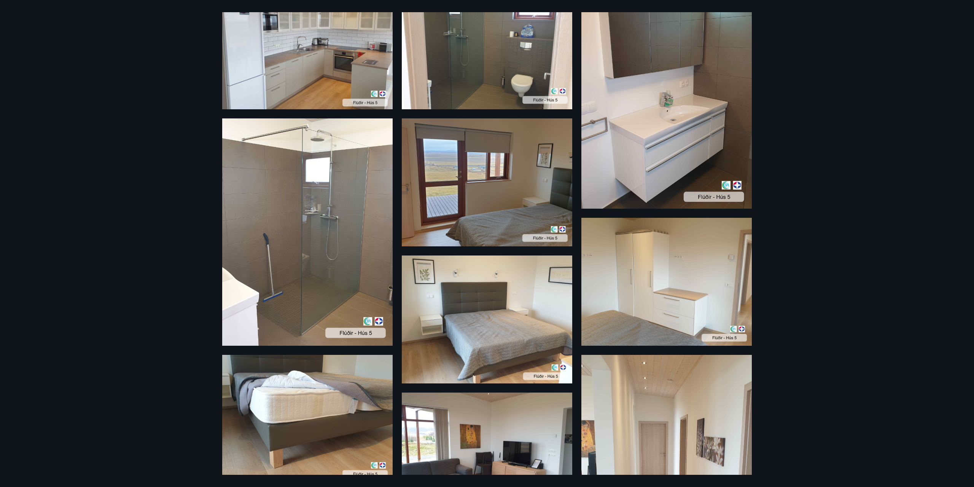
scroll to position [0, 0]
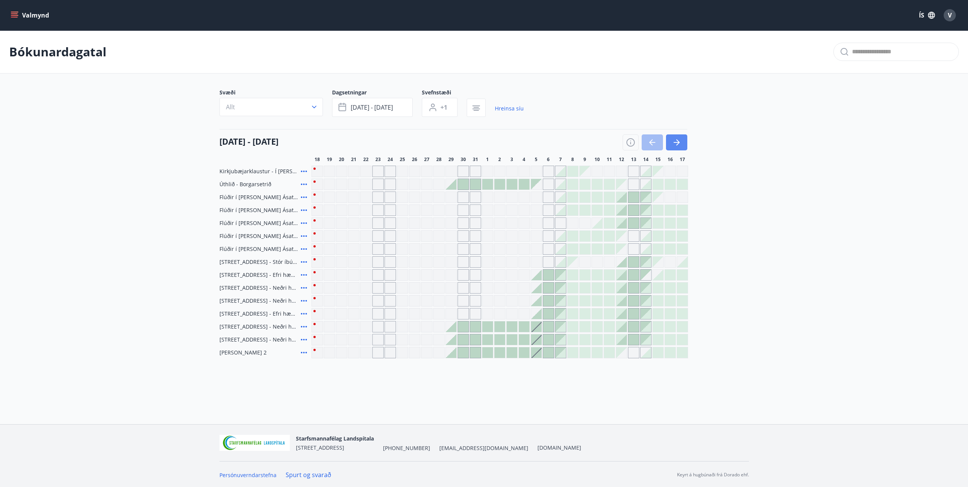
click at [675, 143] on icon "button" at bounding box center [676, 142] width 9 height 9
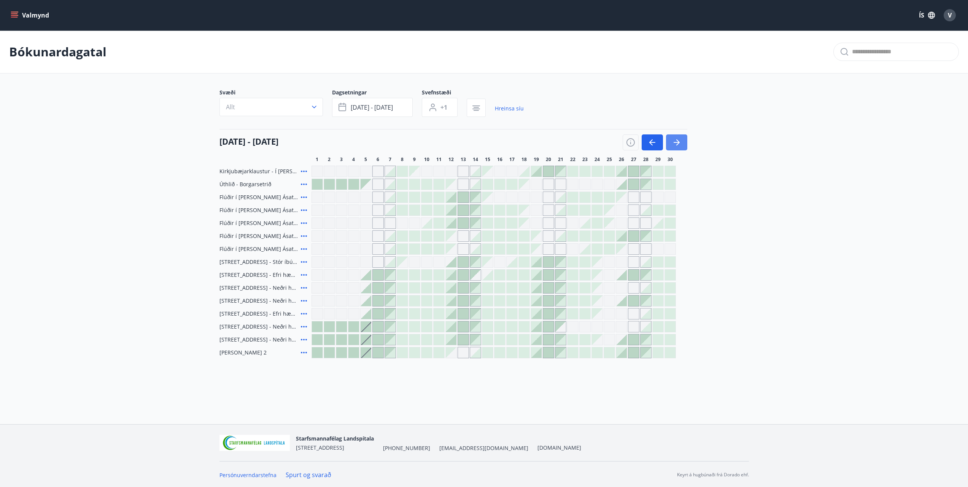
click at [675, 143] on icon "button" at bounding box center [676, 142] width 9 height 9
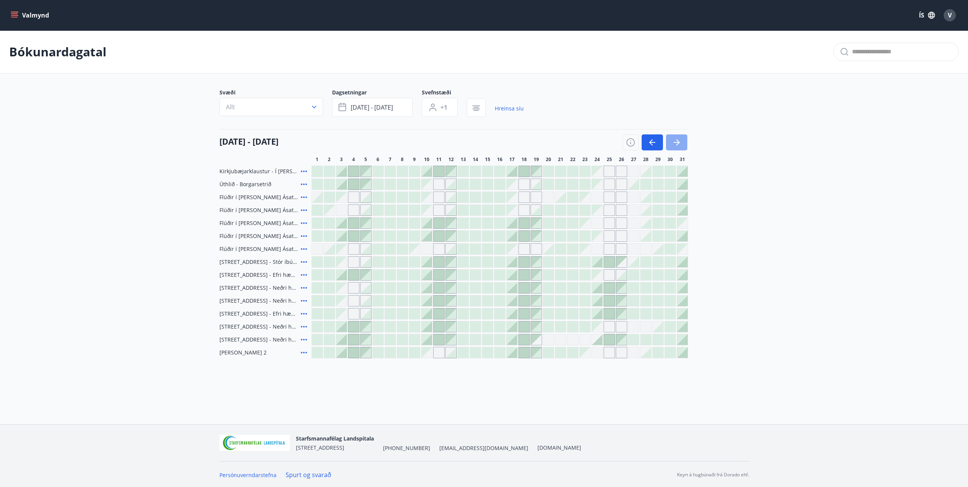
click at [675, 143] on icon "button" at bounding box center [676, 142] width 9 height 9
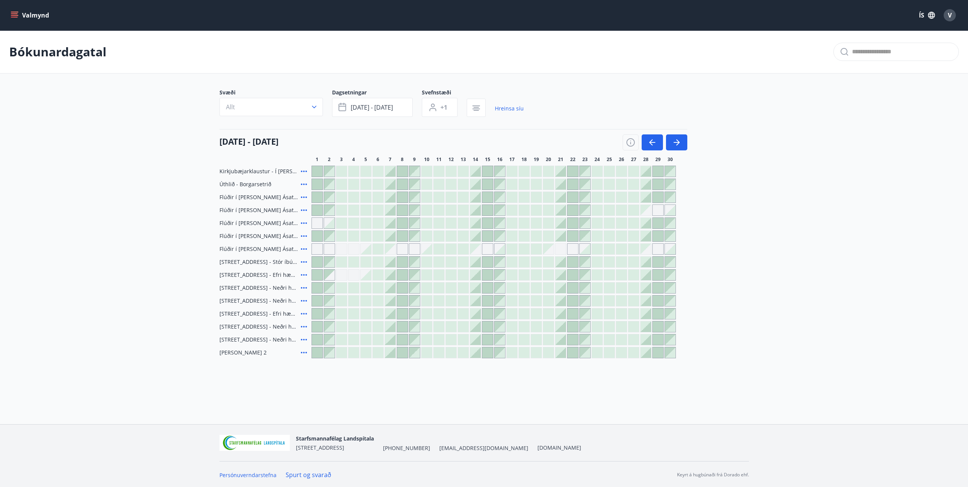
click at [21, 21] on button "Valmynd" at bounding box center [30, 15] width 43 height 14
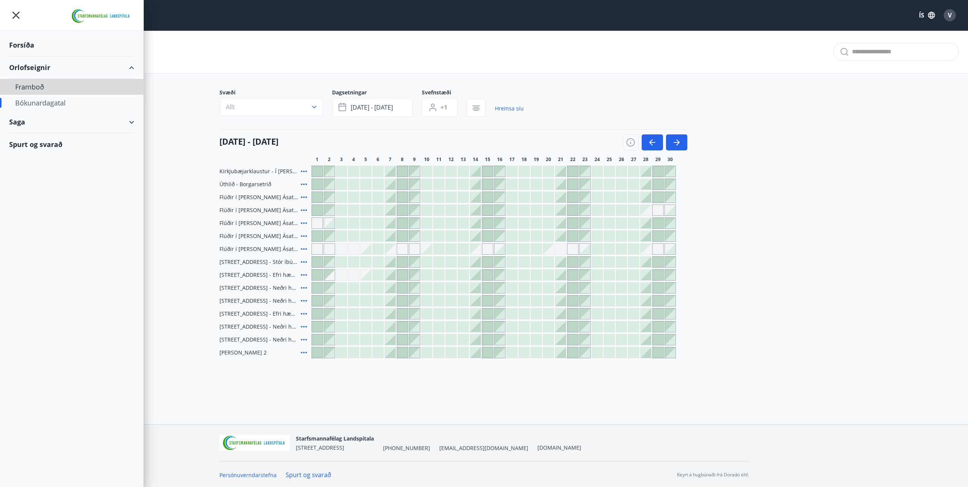
drag, startPoint x: 32, startPoint y: 84, endPoint x: 178, endPoint y: 157, distance: 164.0
click at [178, 157] on main "Bókunardagatal Svæði Allt Dagsetningar [DATE] - [DATE] Svefnstæði +1 Hreinsa sí…" at bounding box center [484, 194] width 968 height 328
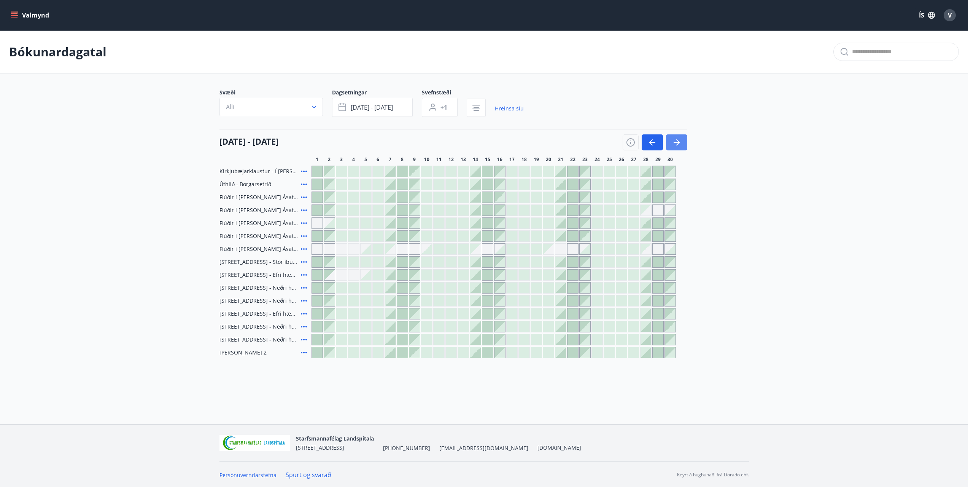
click at [677, 140] on icon "button" at bounding box center [676, 142] width 9 height 9
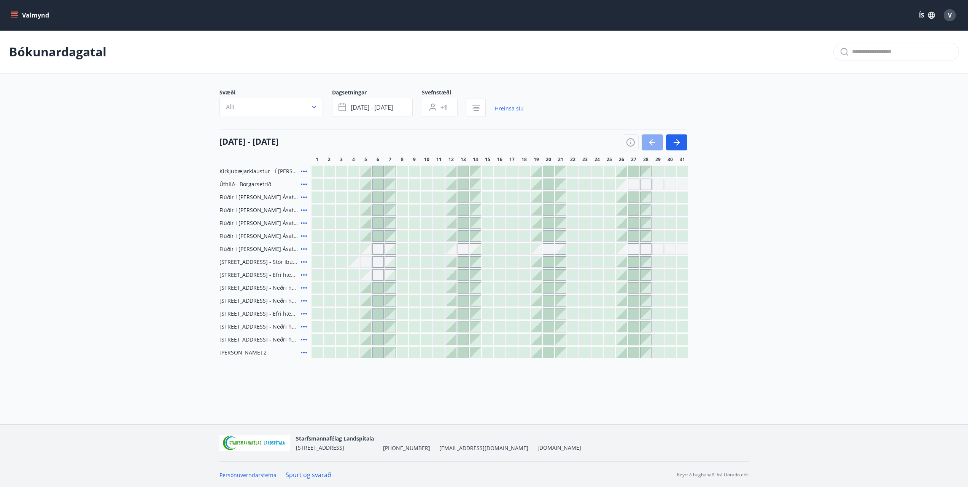
click at [653, 143] on icon "button" at bounding box center [653, 142] width 6 height 1
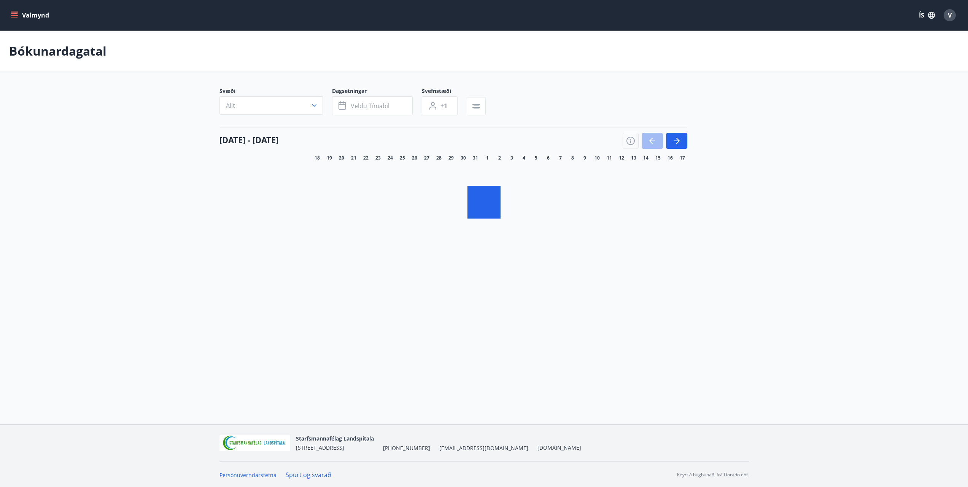
click at [13, 11] on icon "menu" at bounding box center [15, 15] width 8 height 8
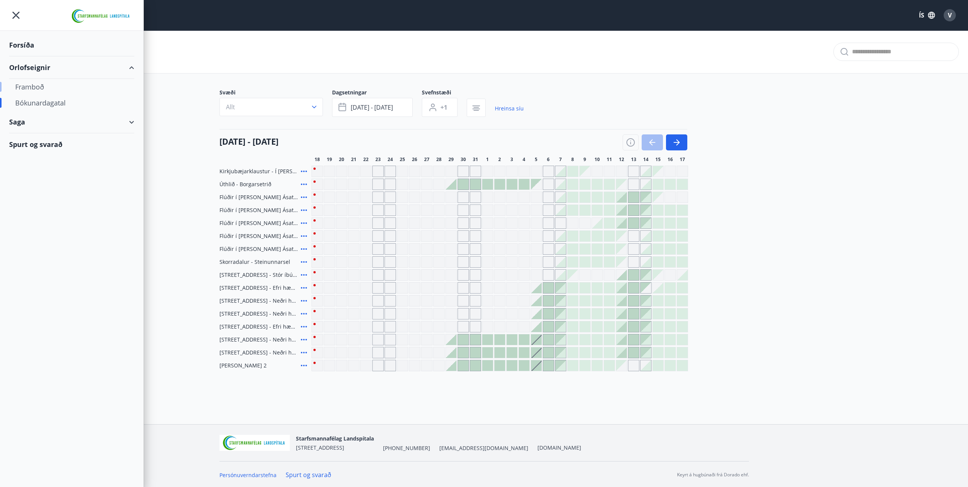
click at [29, 83] on div "Framboð" at bounding box center [71, 87] width 113 height 16
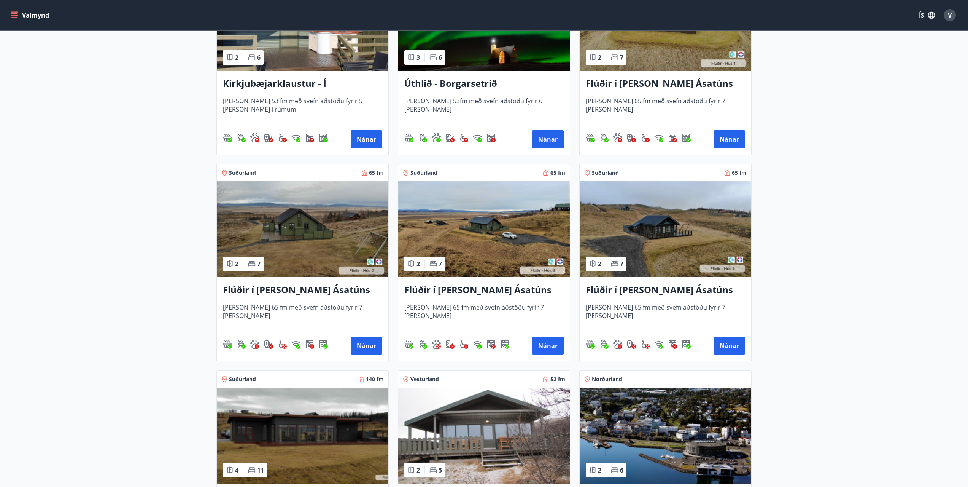
scroll to position [152, 0]
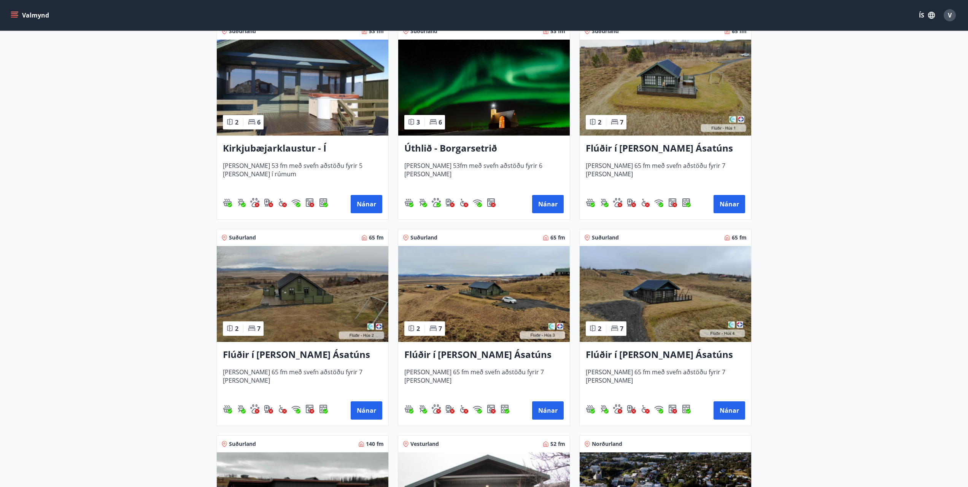
click at [640, 356] on h3 "Flúðir í [PERSON_NAME] Ásatúns hús 4 - í Þverlág" at bounding box center [665, 355] width 159 height 14
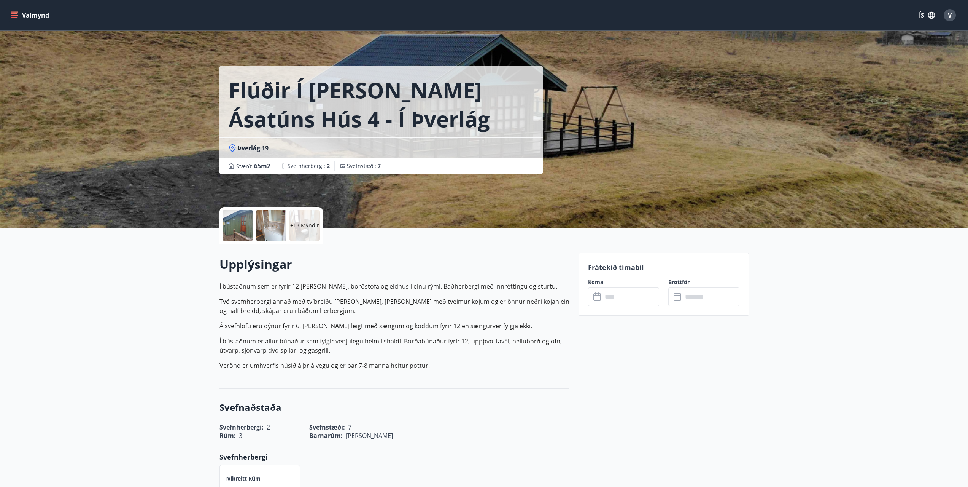
click at [237, 228] on div at bounding box center [238, 225] width 30 height 30
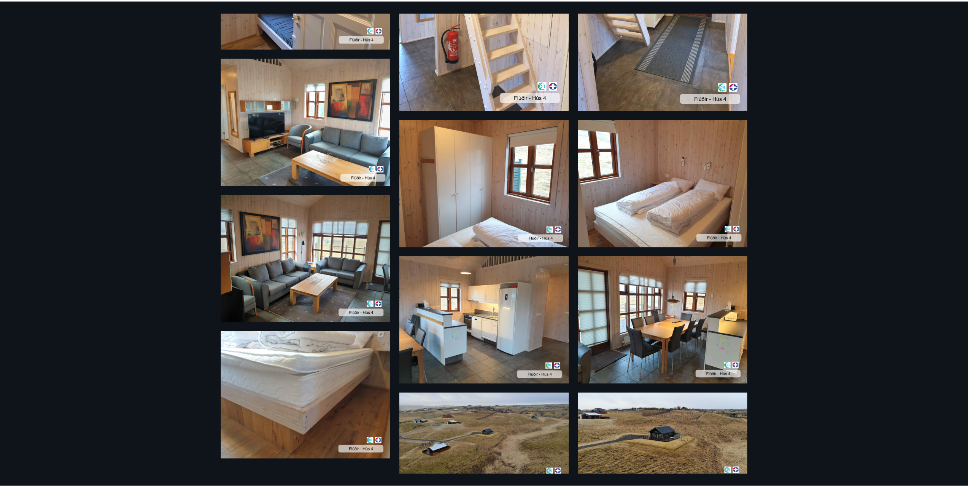
scroll to position [550, 0]
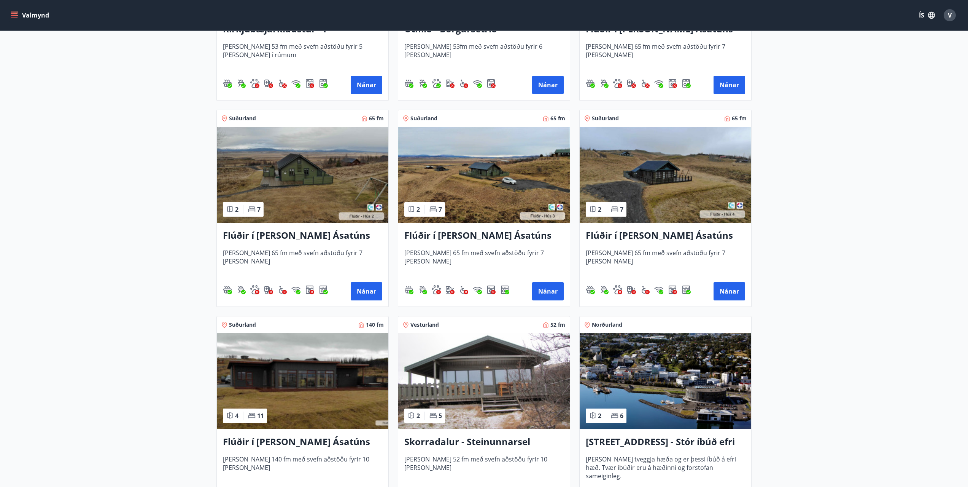
scroll to position [304, 0]
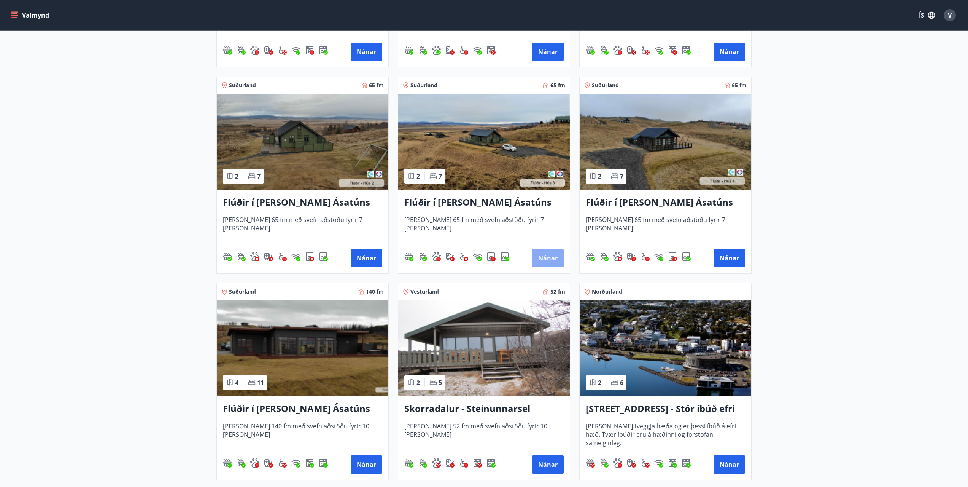
click at [546, 255] on button "Nánar" at bounding box center [548, 258] width 32 height 18
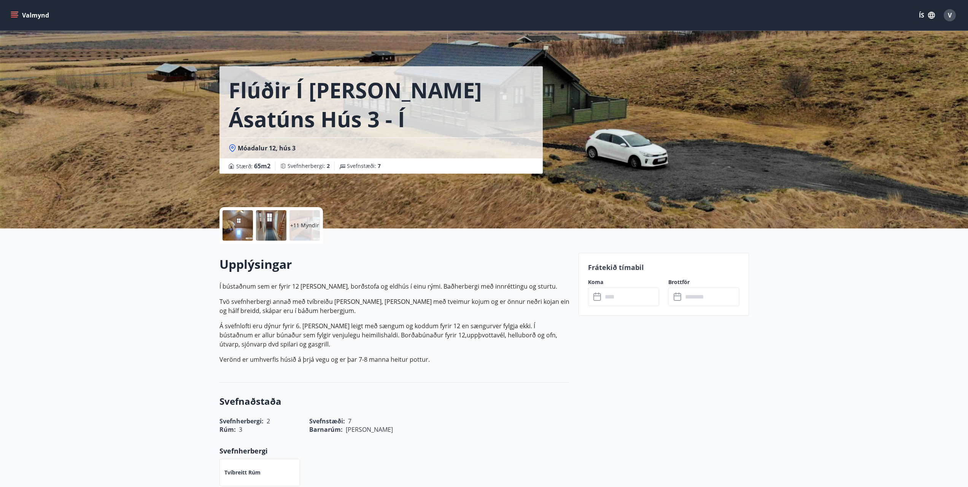
click at [236, 223] on div at bounding box center [238, 225] width 30 height 30
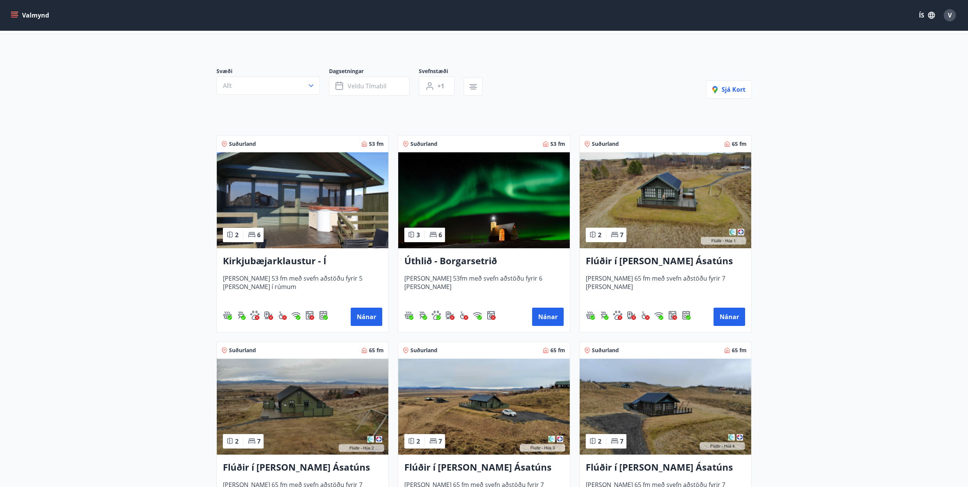
scroll to position [152, 0]
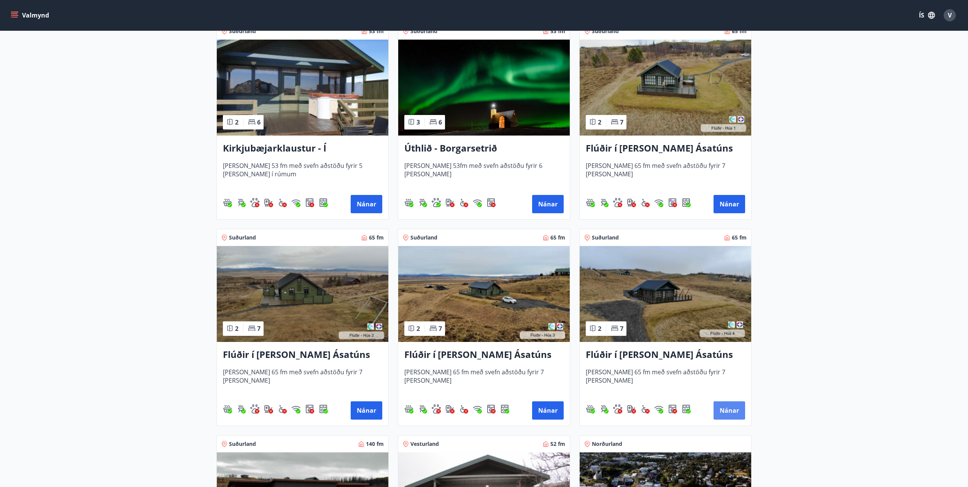
click at [735, 409] on button "Nánar" at bounding box center [730, 410] width 32 height 18
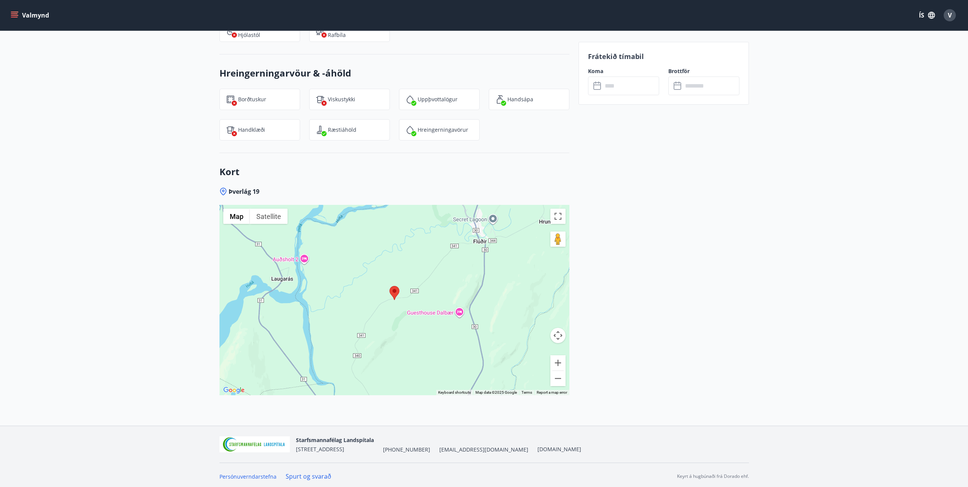
scroll to position [963, 0]
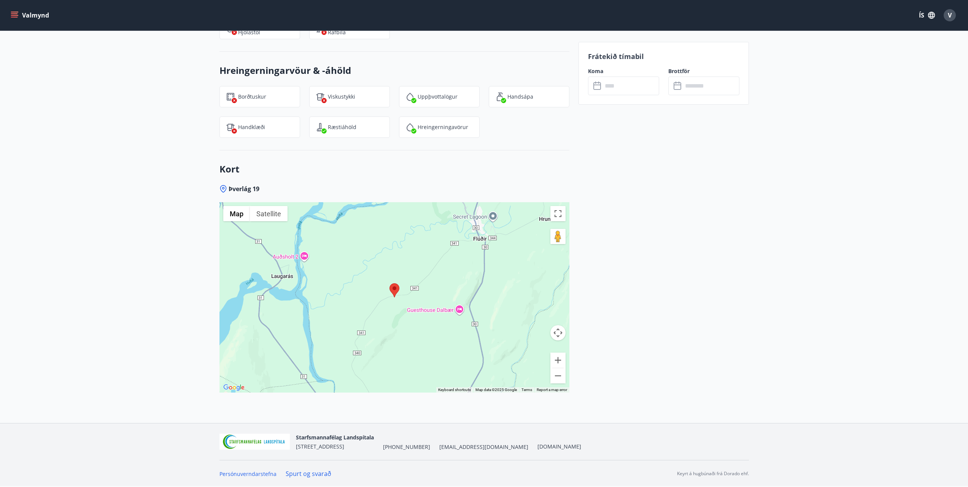
click at [556, 329] on button "Map camera controls" at bounding box center [558, 332] width 15 height 15
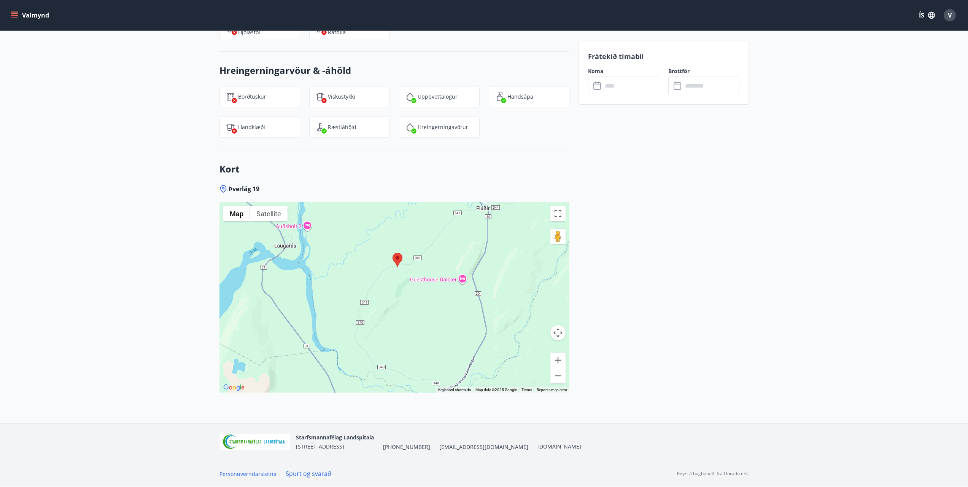
drag, startPoint x: 482, startPoint y: 323, endPoint x: 475, endPoint y: 319, distance: 8.4
click at [492, 305] on div at bounding box center [395, 297] width 350 height 190
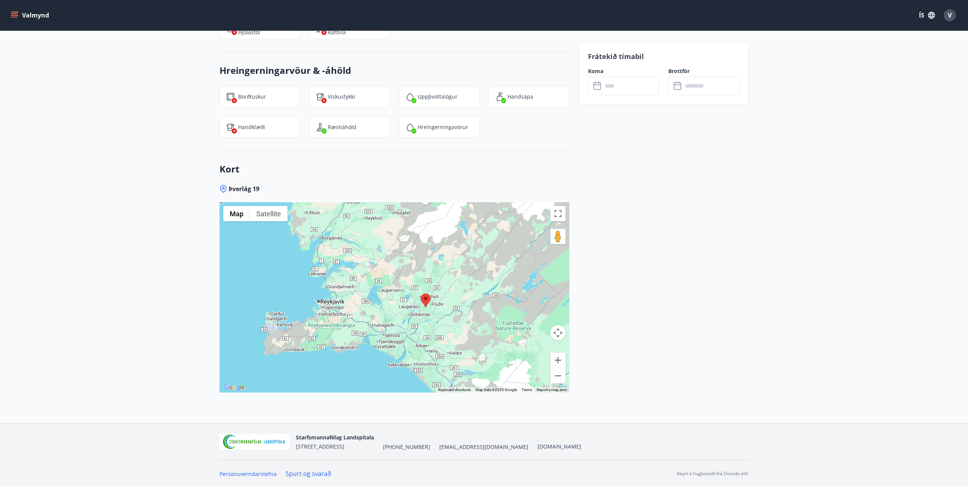
drag, startPoint x: 376, startPoint y: 353, endPoint x: 411, endPoint y: 323, distance: 46.7
click at [411, 323] on div at bounding box center [395, 297] width 350 height 190
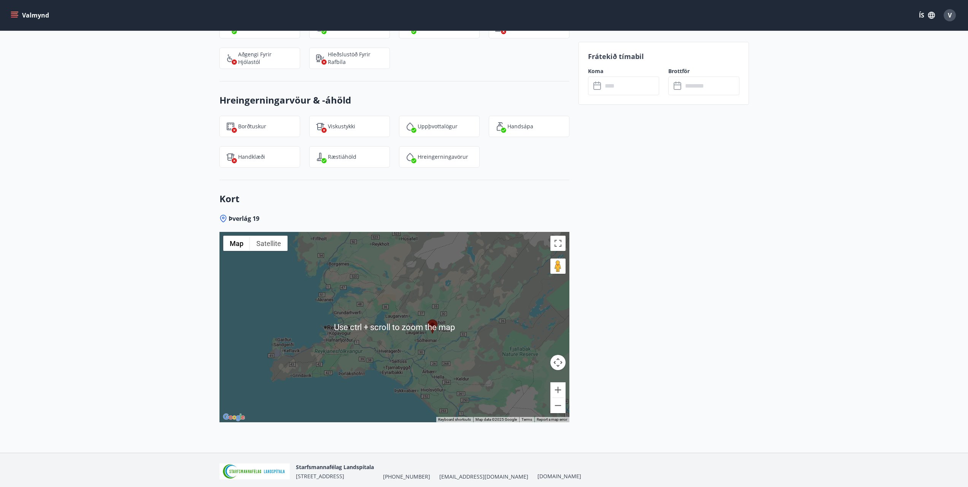
scroll to position [925, 0]
